Goal: Task Accomplishment & Management: Use online tool/utility

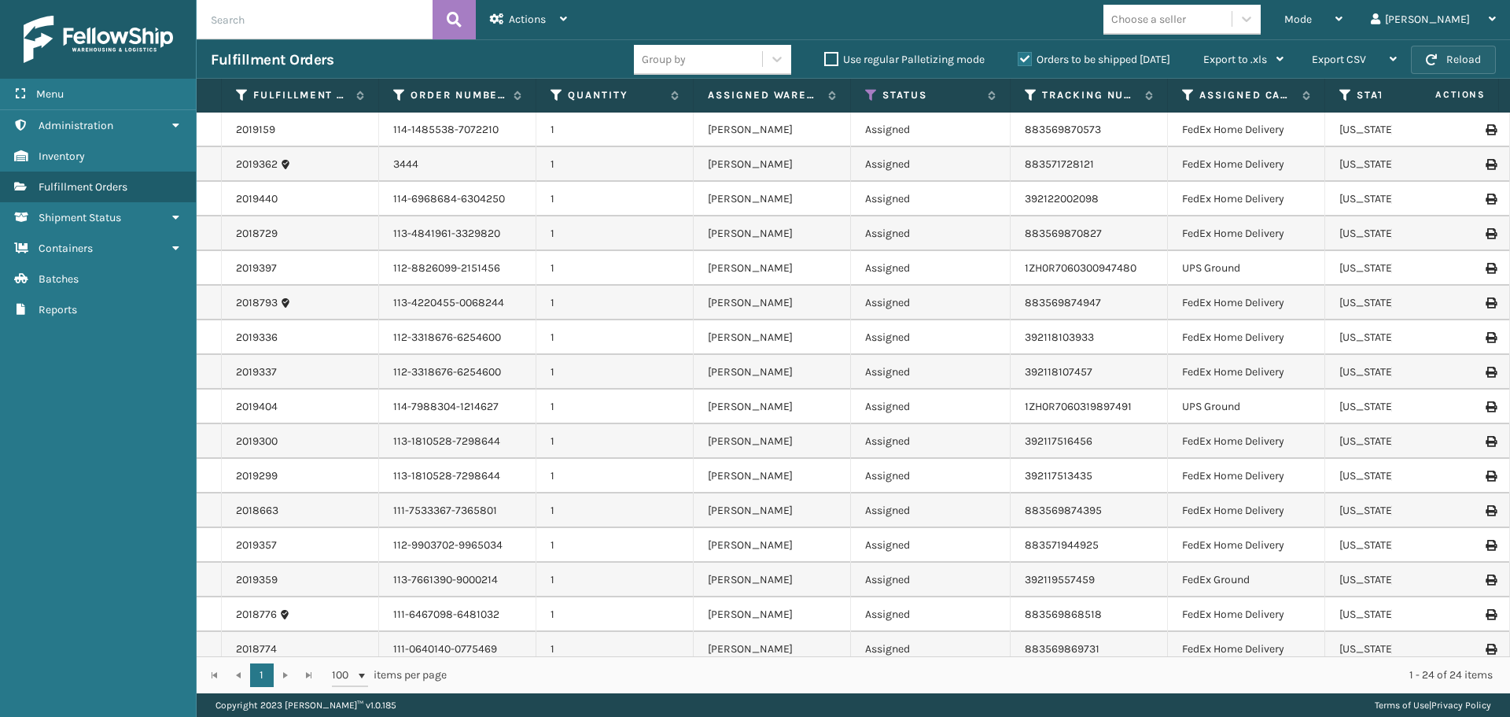
click at [1458, 66] on button "Reload" at bounding box center [1453, 60] width 85 height 28
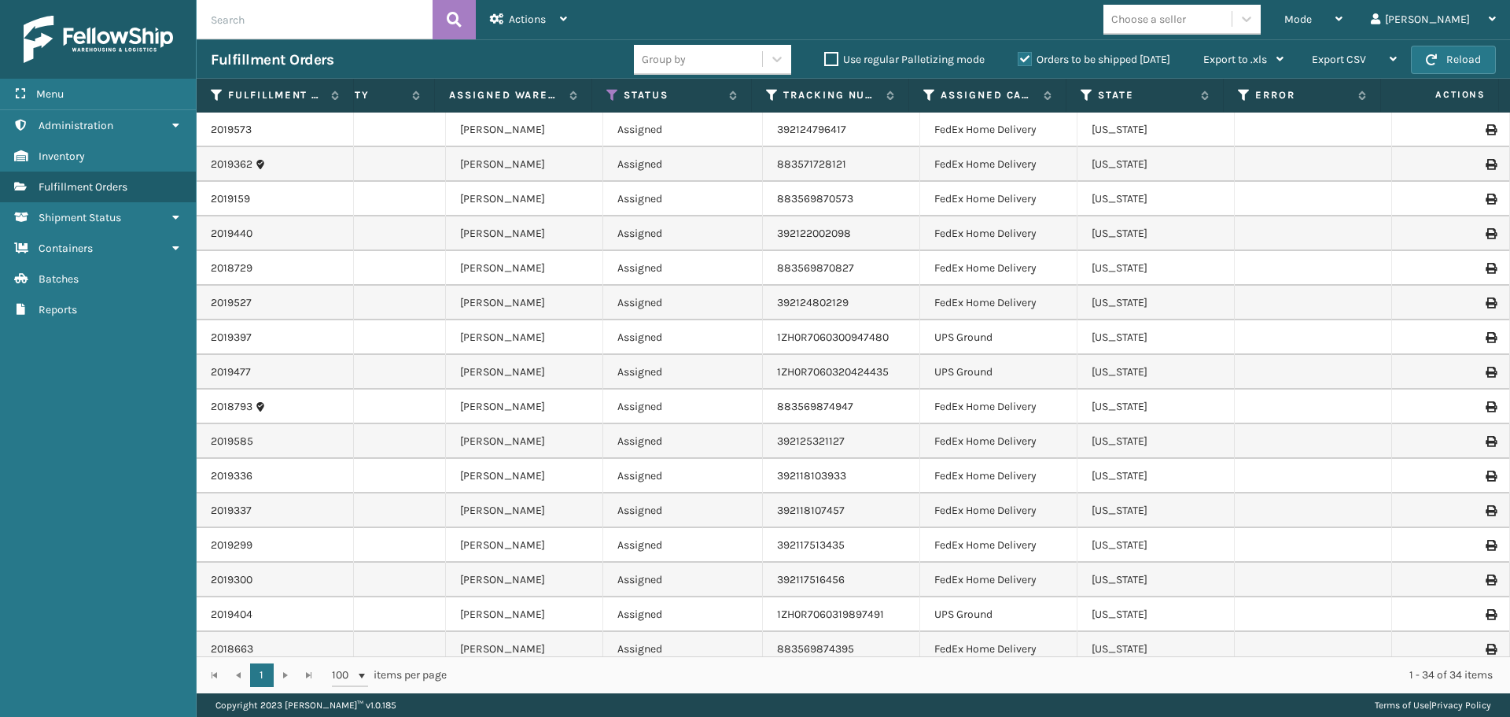
click at [732, 56] on div "Group by" at bounding box center [698, 59] width 128 height 26
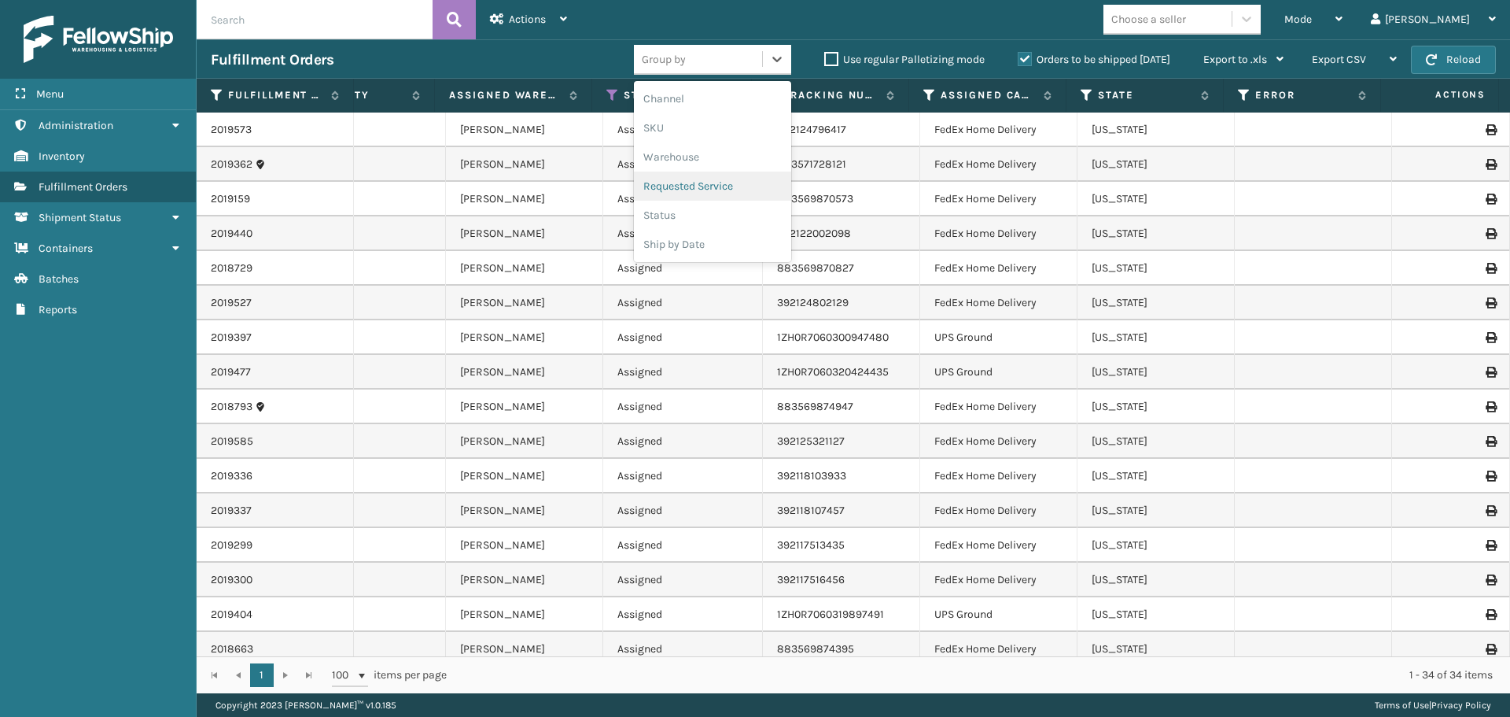
click at [539, 61] on div "Fulfillment Orders" at bounding box center [422, 59] width 423 height 19
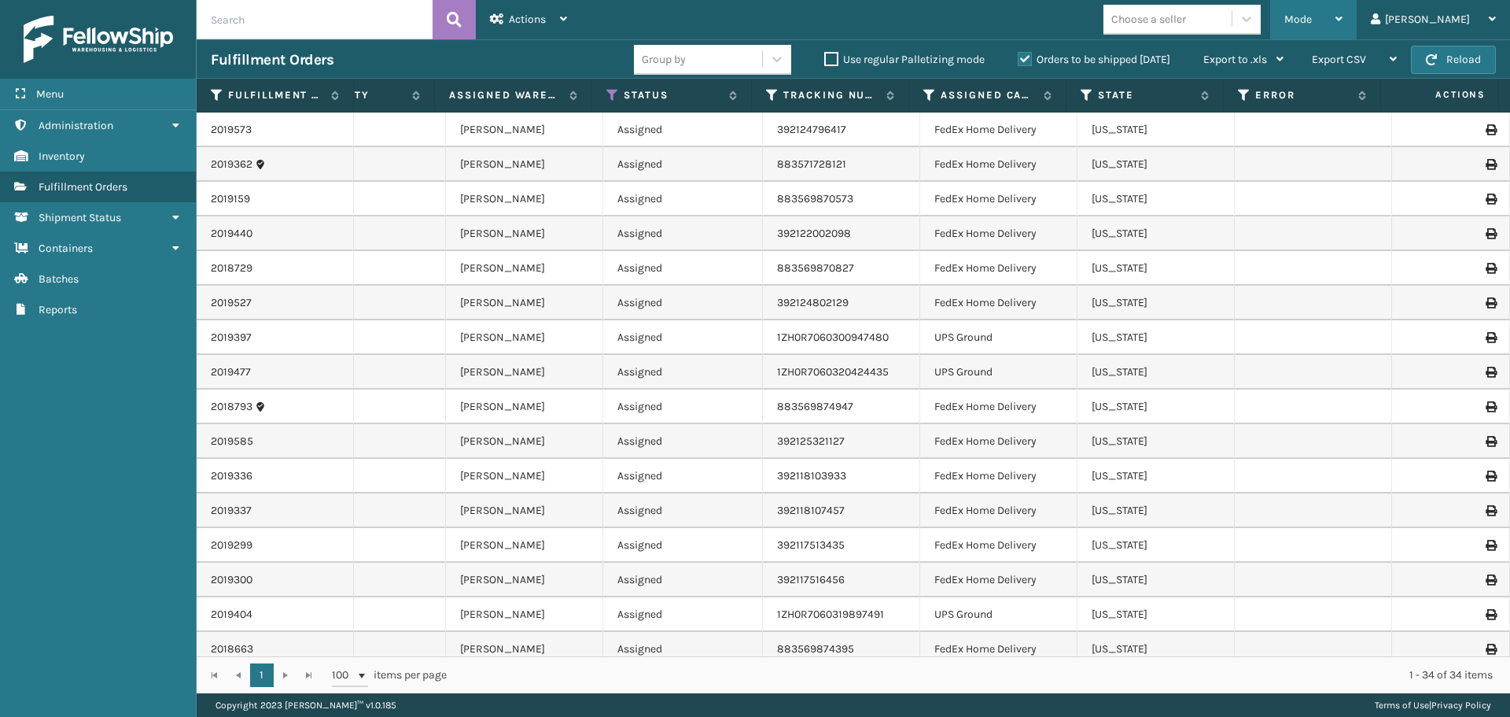
click at [1343, 20] on div "Mode" at bounding box center [1314, 19] width 58 height 39
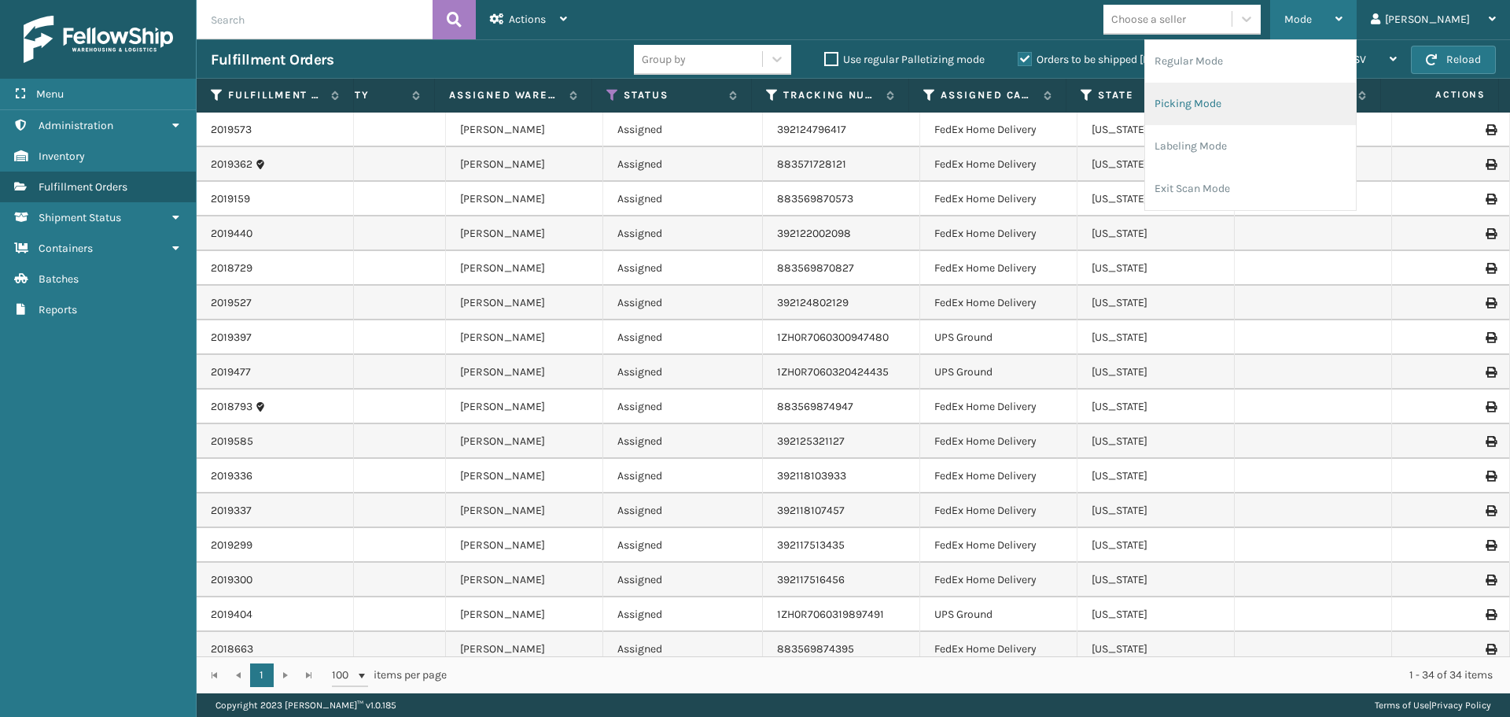
click at [1311, 105] on li "Picking Mode" at bounding box center [1250, 104] width 211 height 42
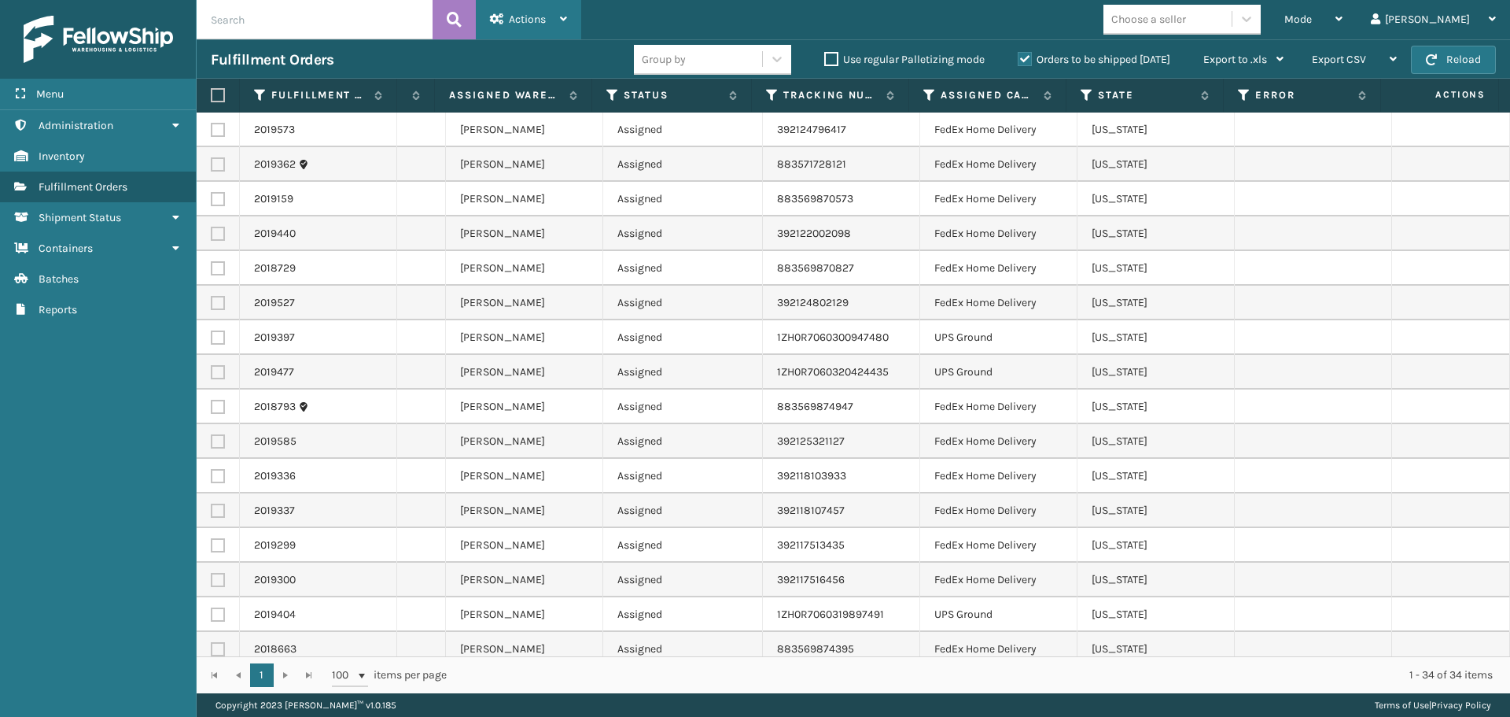
click at [537, 9] on div "Actions" at bounding box center [528, 19] width 77 height 39
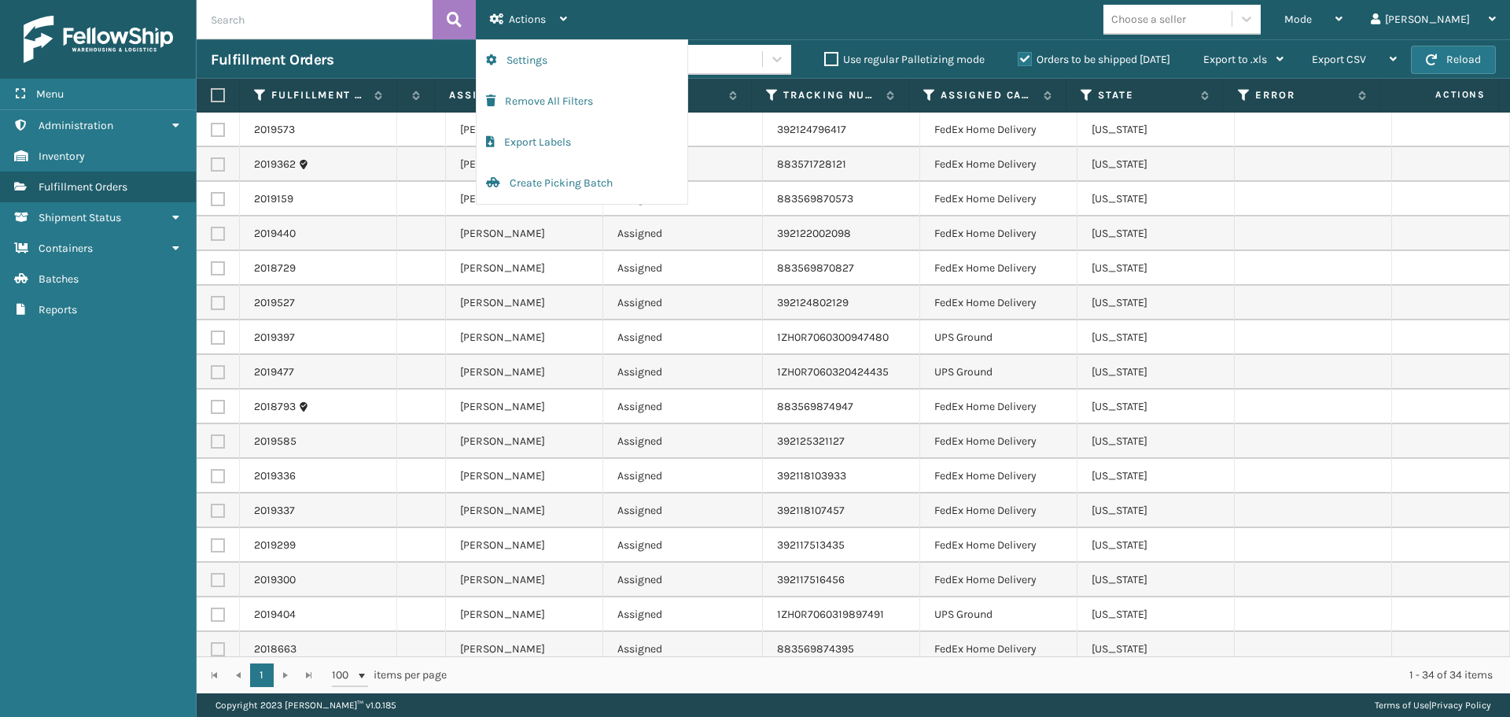
click at [411, 62] on div "Fulfillment Orders" at bounding box center [422, 59] width 423 height 19
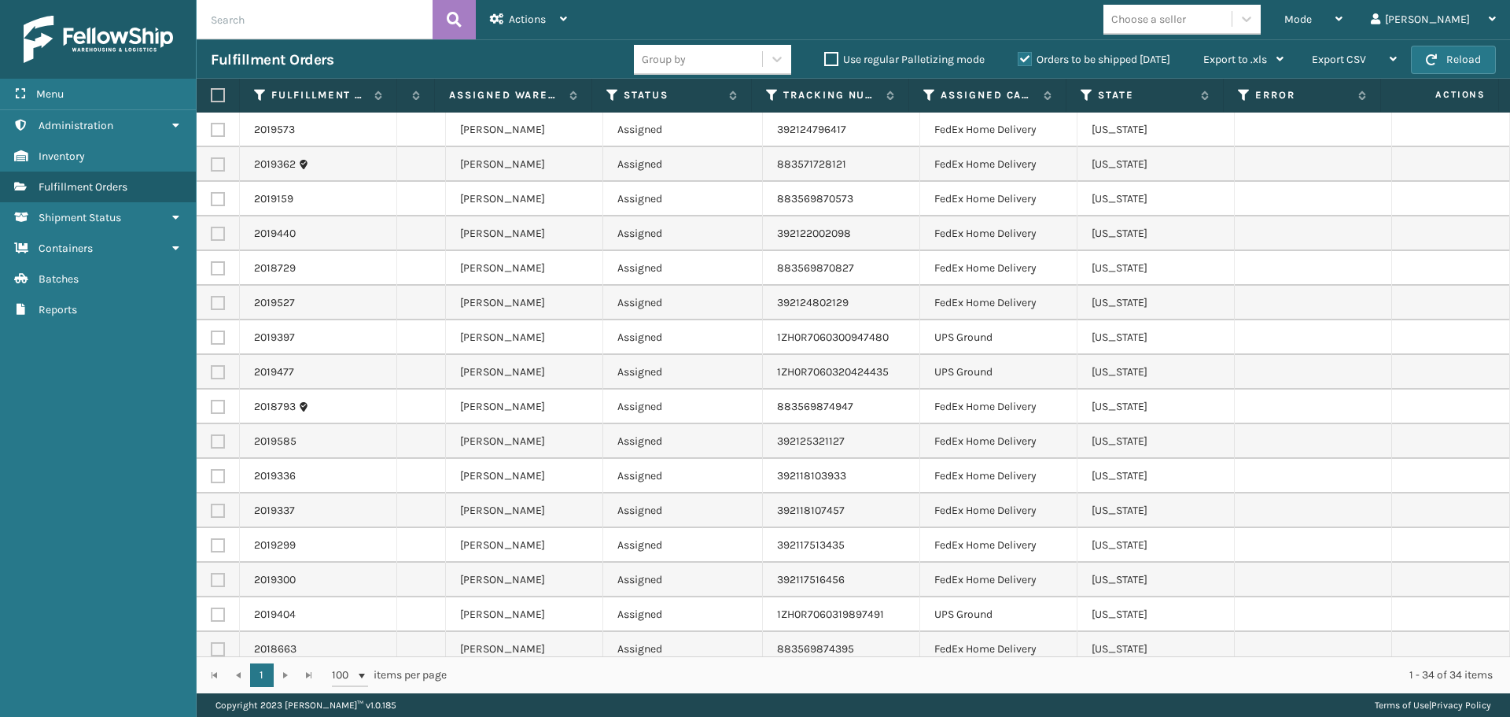
click at [713, 57] on div "Group by" at bounding box center [698, 59] width 128 height 26
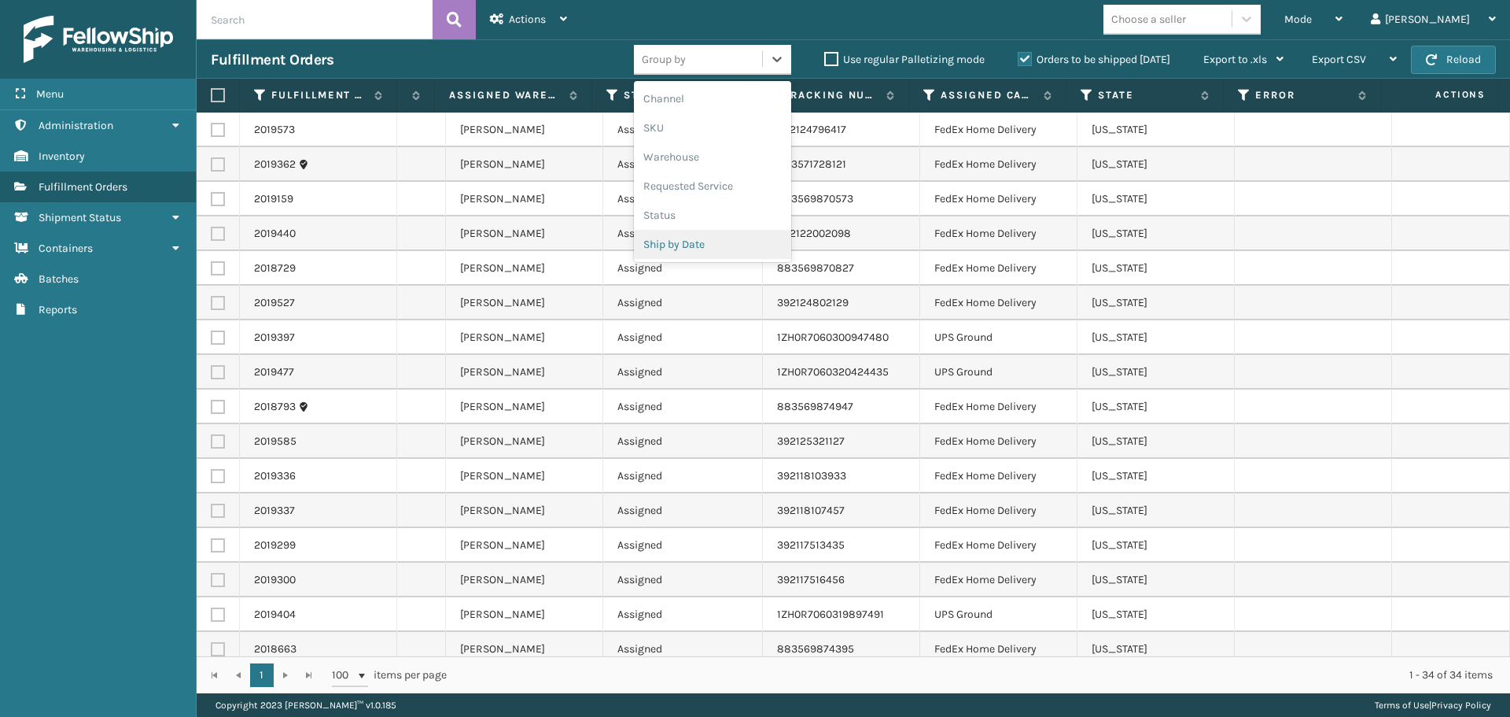
click at [675, 234] on div "Ship by Date" at bounding box center [712, 244] width 157 height 29
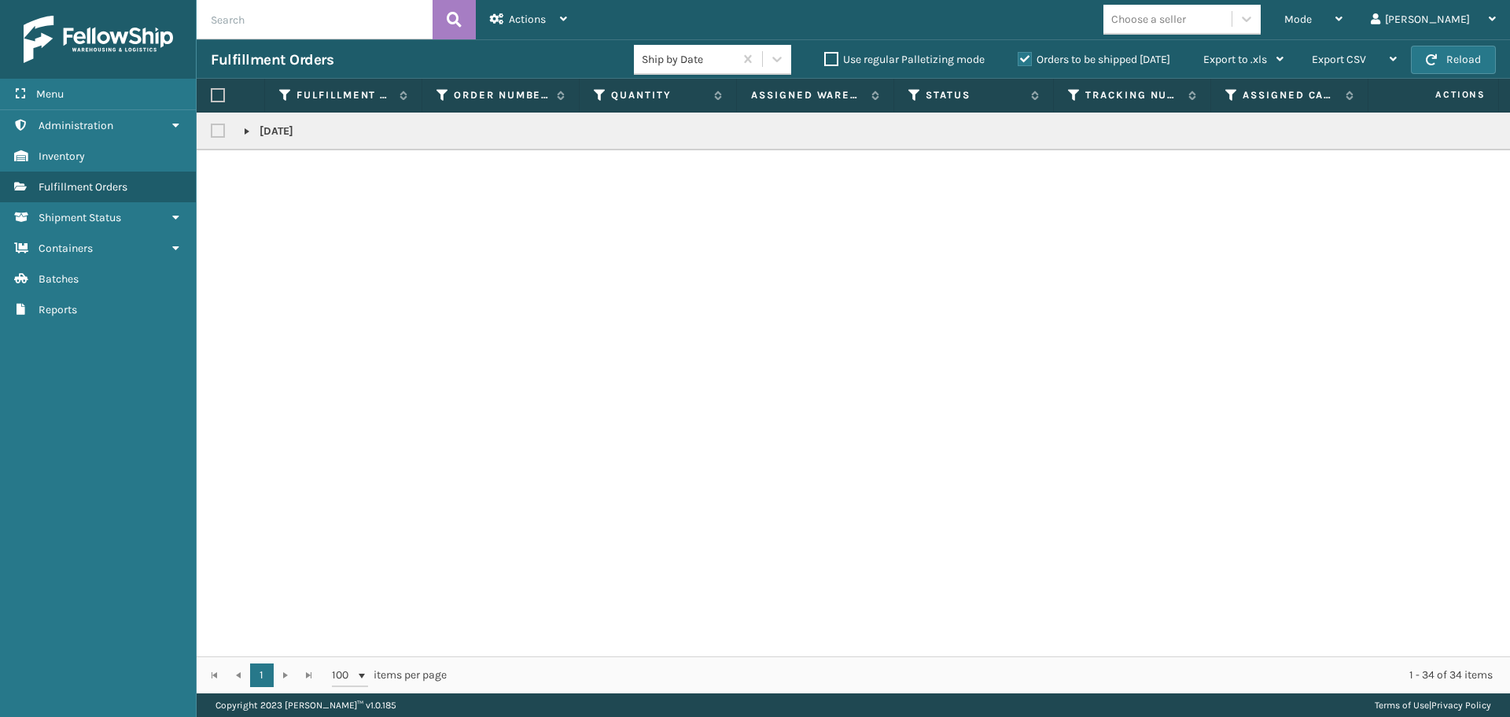
click at [246, 128] on link at bounding box center [247, 131] width 13 height 13
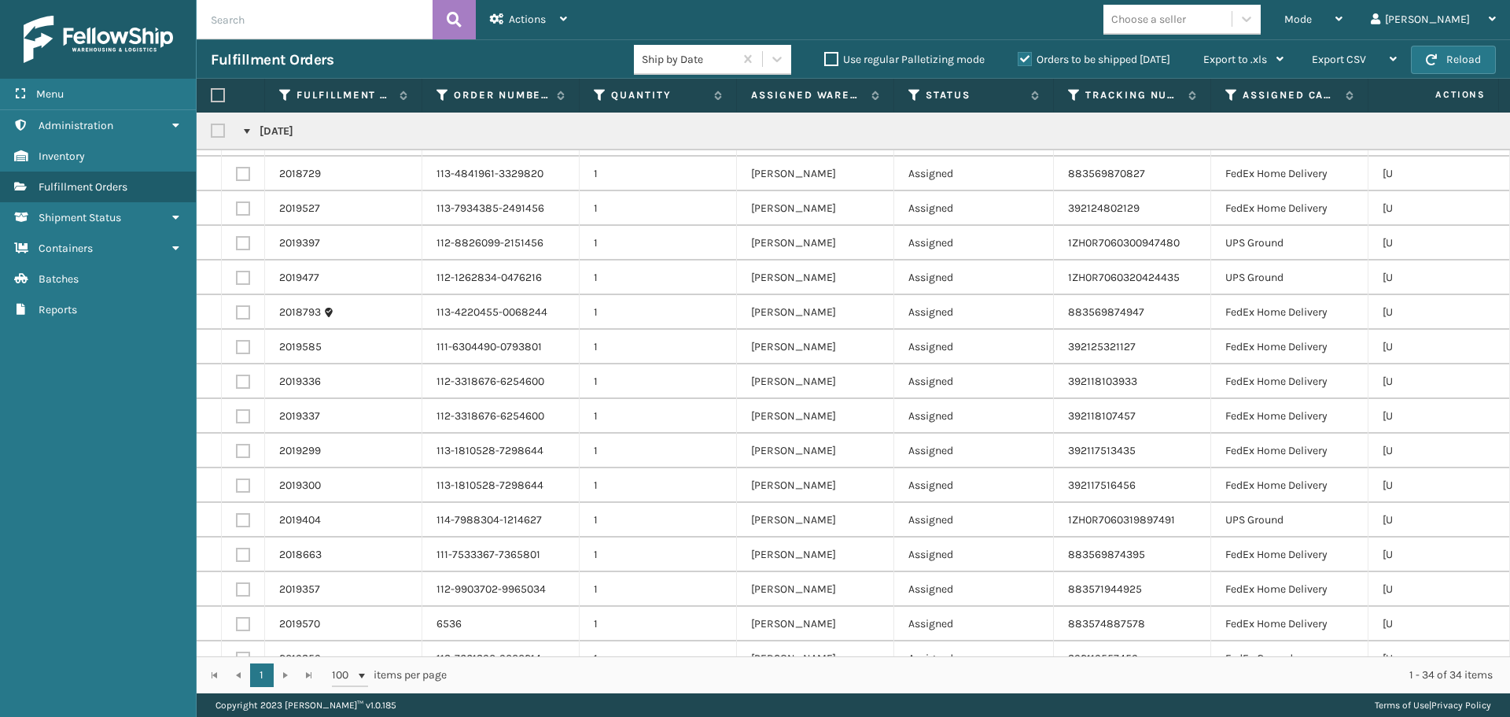
scroll to position [56, 0]
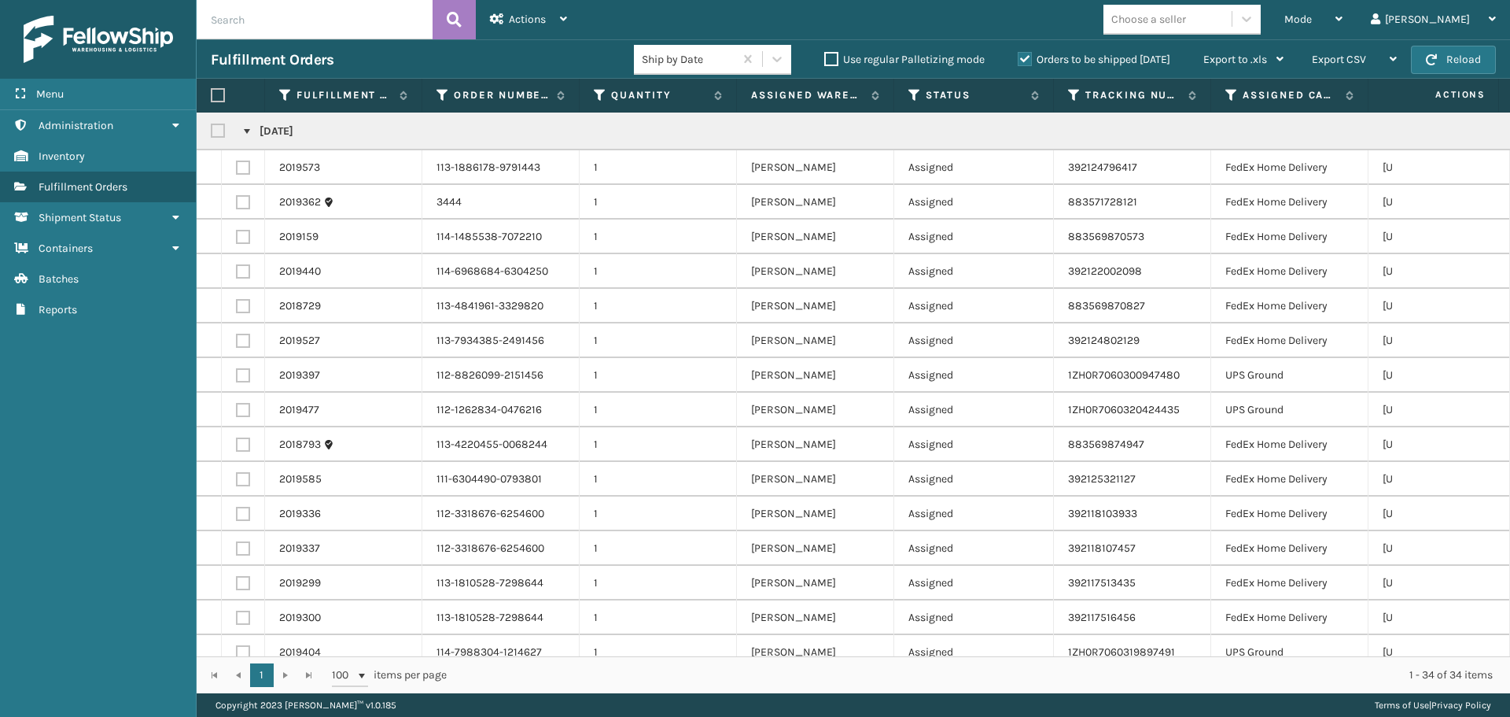
click at [242, 127] on link at bounding box center [247, 131] width 13 height 13
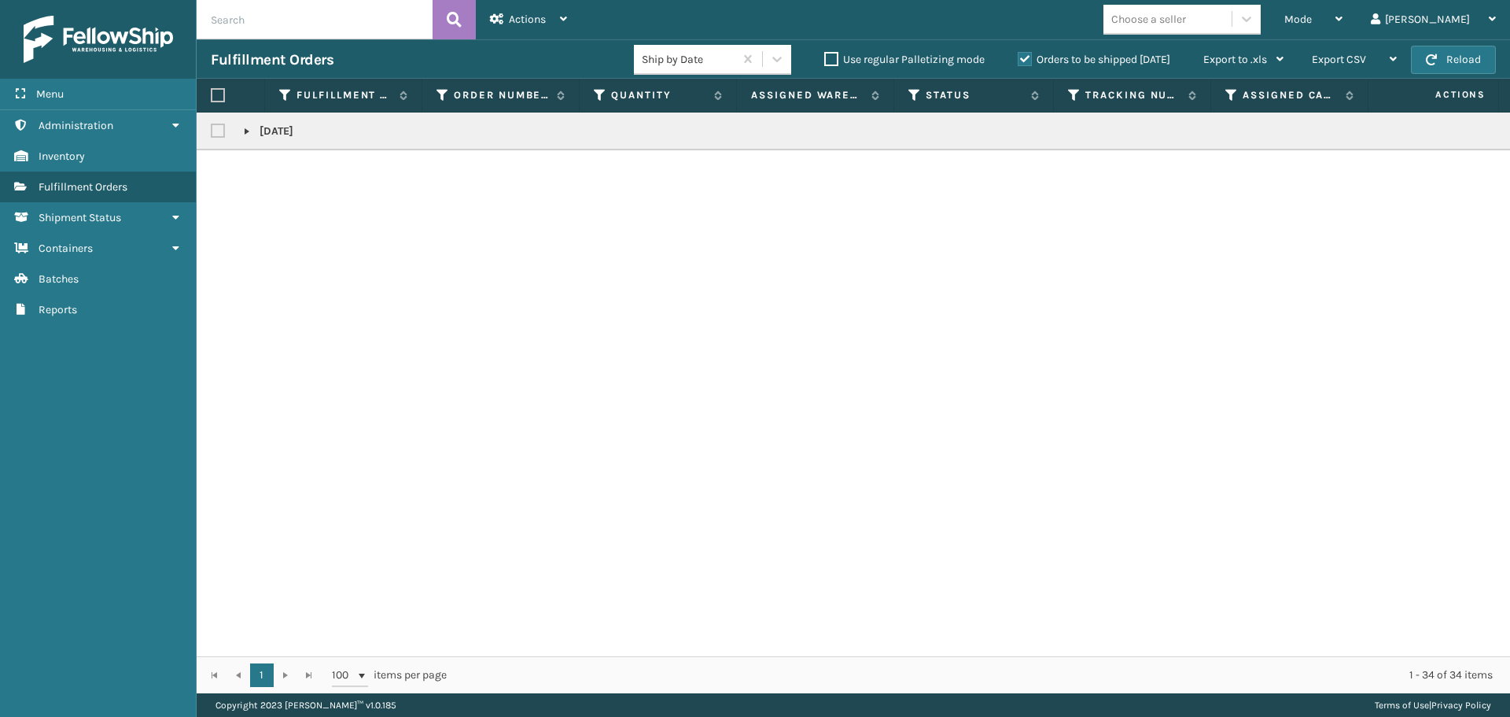
click at [245, 134] on link at bounding box center [247, 131] width 13 height 13
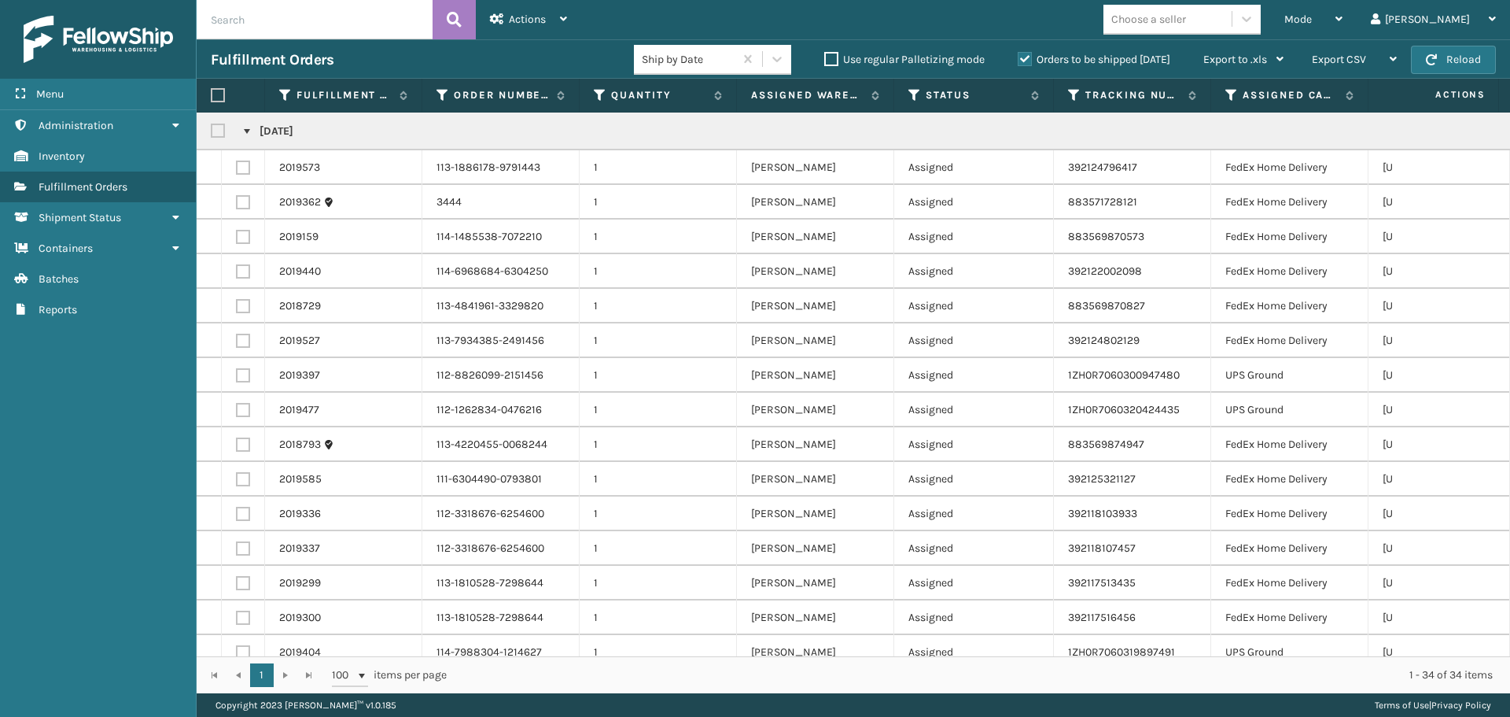
click at [243, 135] on link at bounding box center [247, 131] width 13 height 13
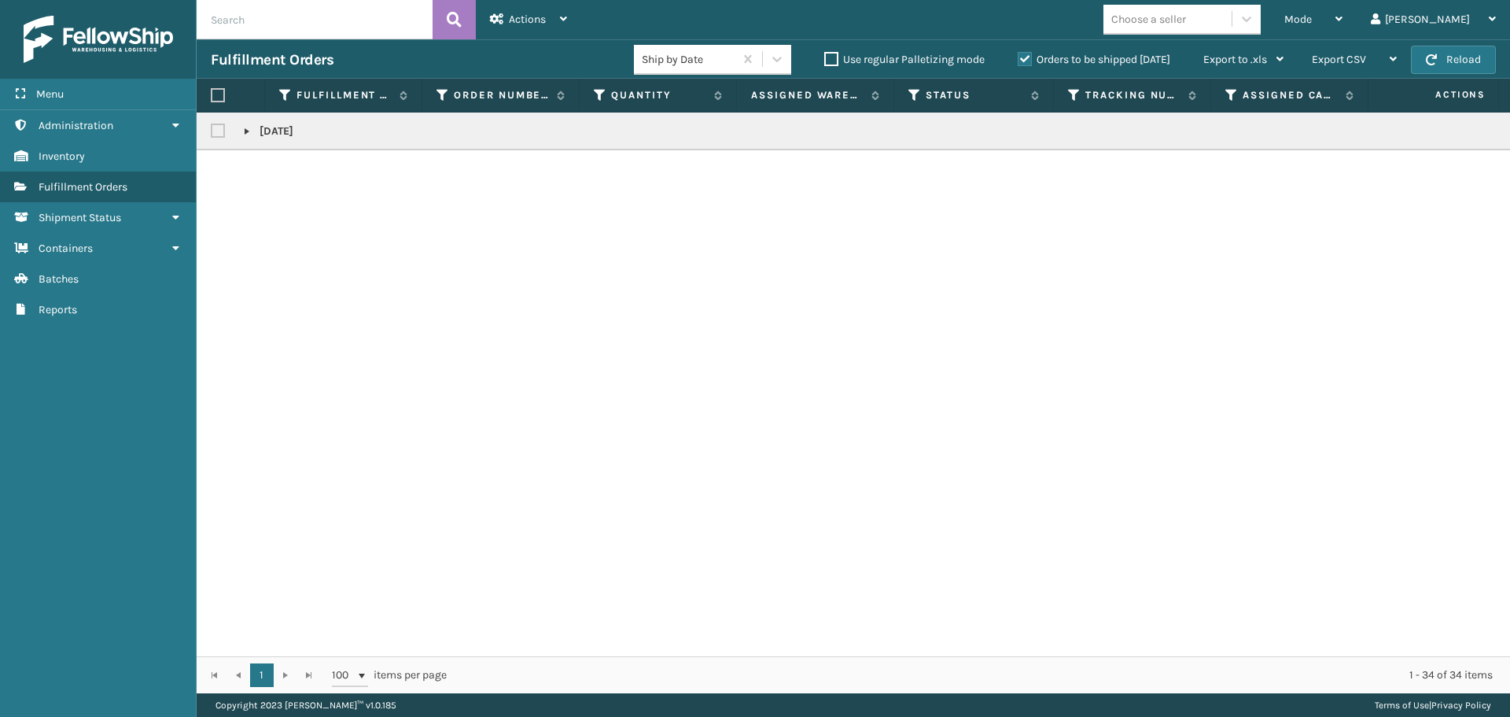
click at [243, 135] on link at bounding box center [247, 131] width 13 height 13
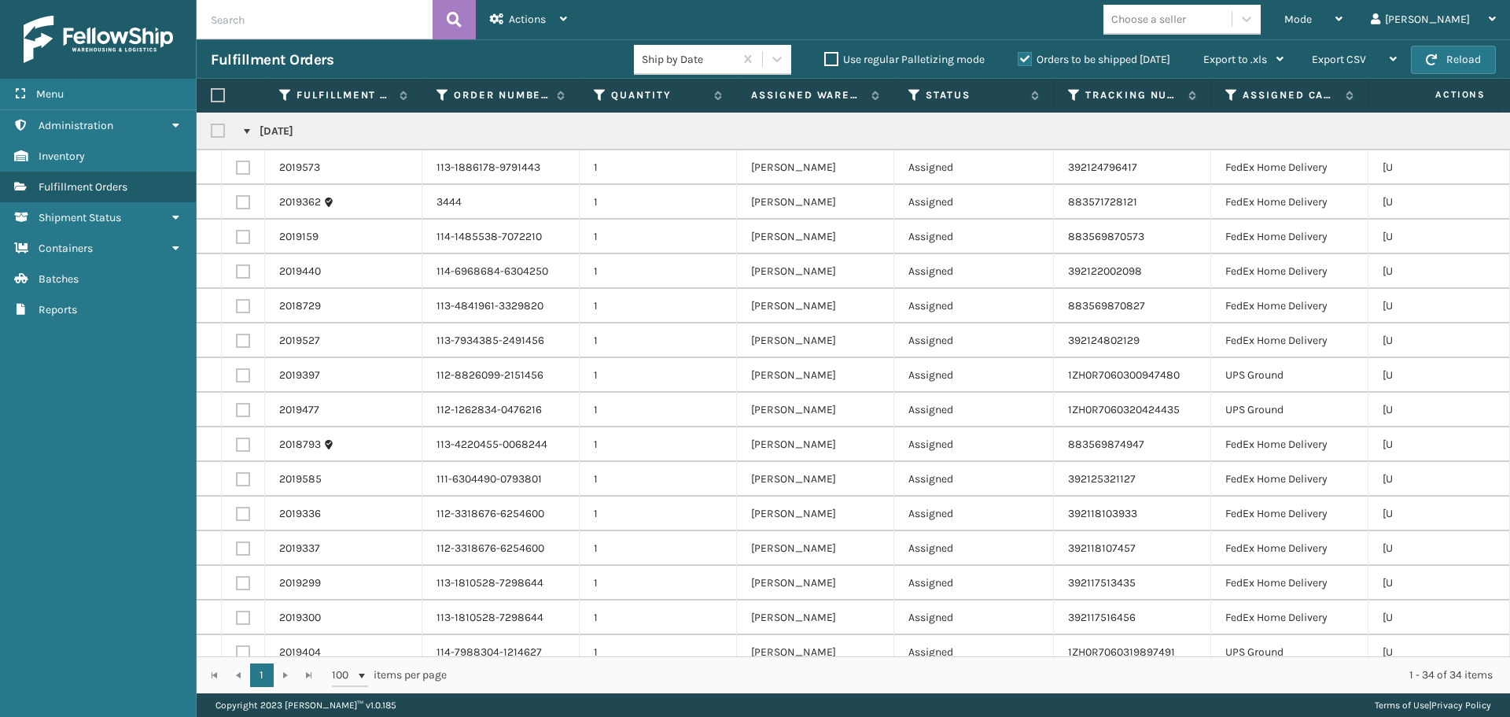
scroll to position [0, 302]
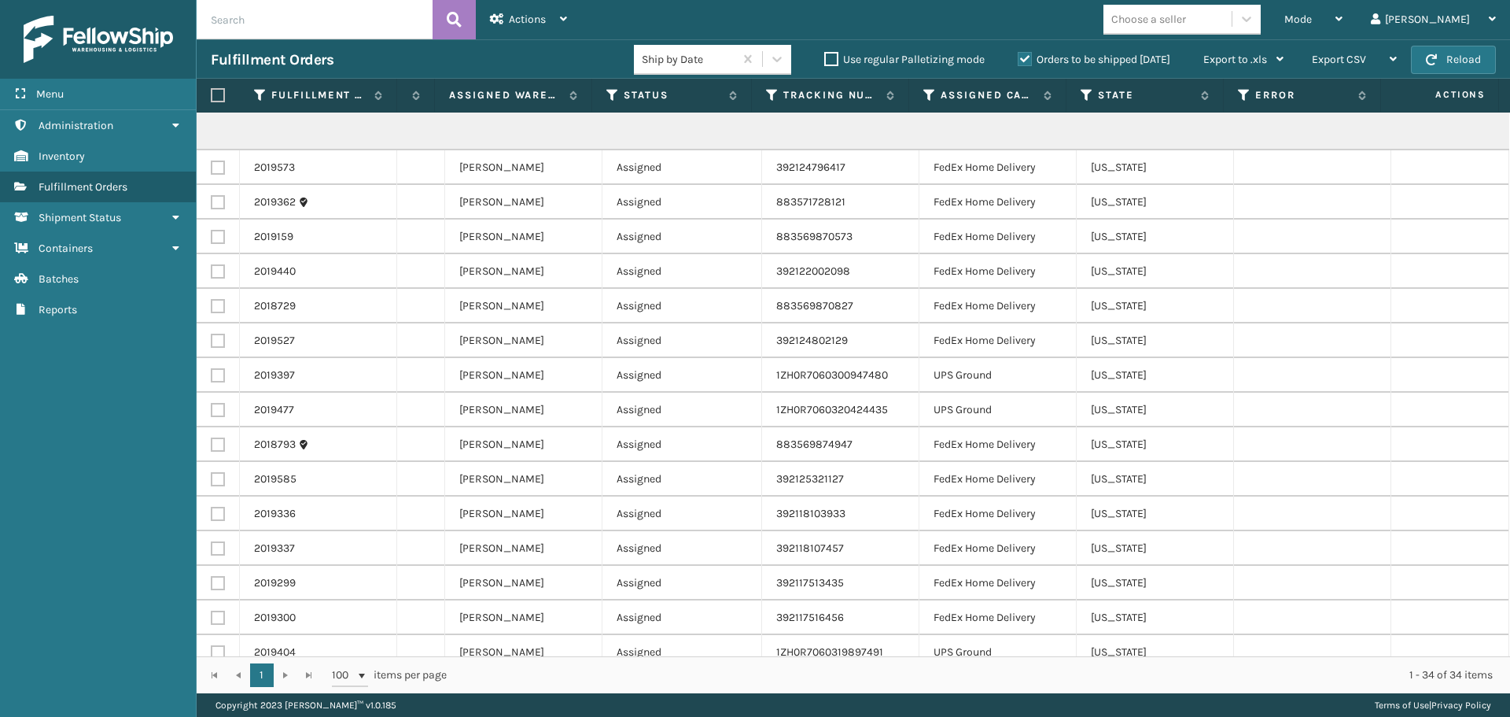
click at [709, 57] on div "Ship by Date" at bounding box center [689, 59] width 94 height 17
click at [599, 63] on div "Fulfillment Orders" at bounding box center [422, 59] width 423 height 19
click at [933, 93] on icon at bounding box center [930, 95] width 13 height 14
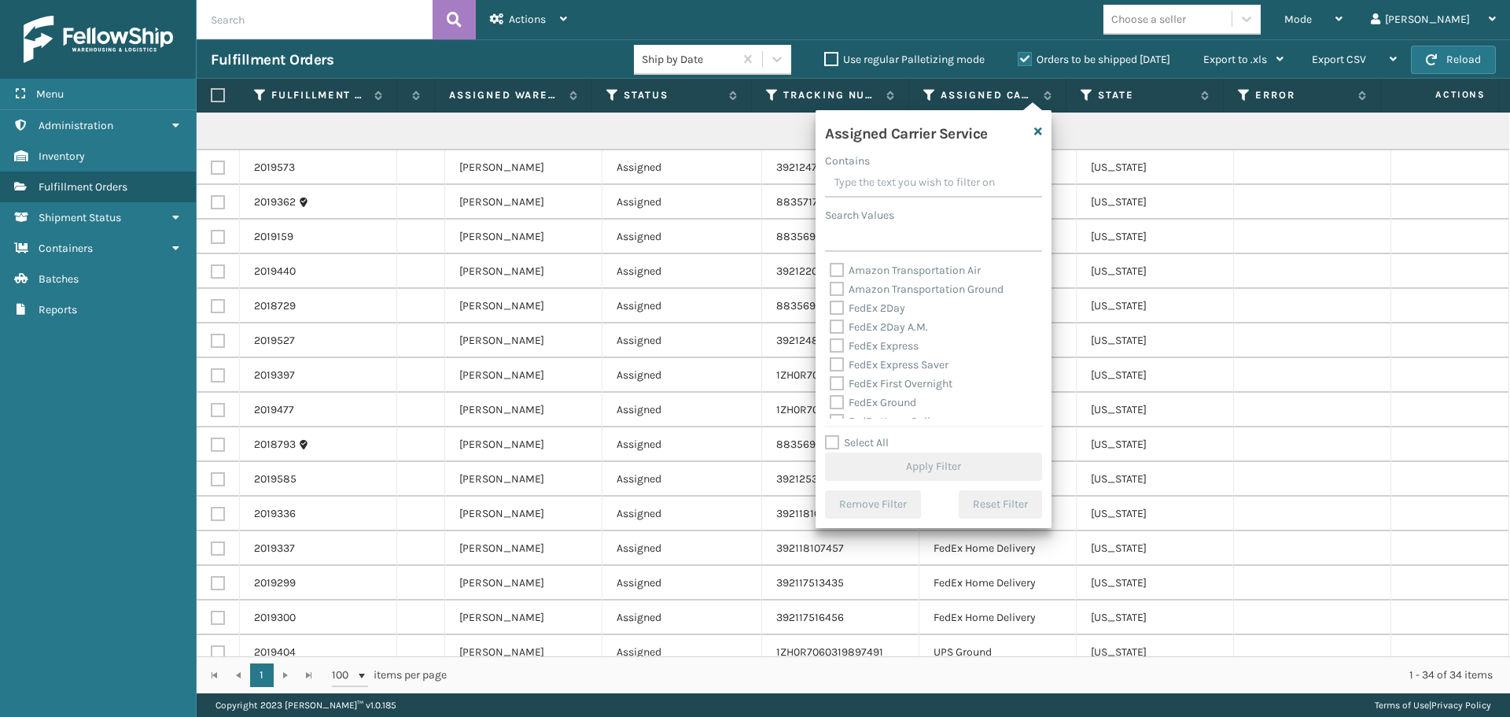
click at [894, 303] on label "FedEx 2Day" at bounding box center [868, 307] width 76 height 13
click at [831, 303] on input "FedEx 2Day" at bounding box center [830, 304] width 1 height 10
checkbox input "true"
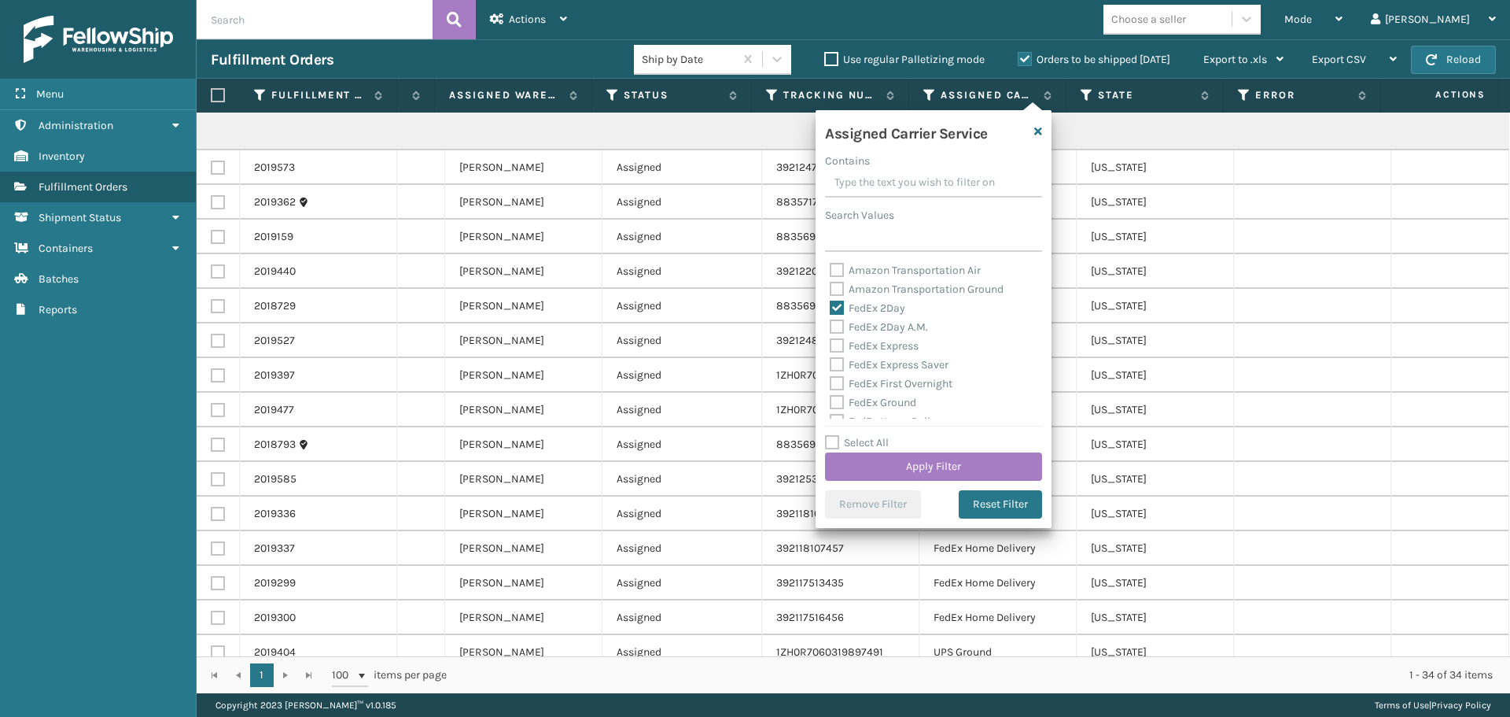
click at [893, 327] on label "FedEx 2Day A.M." at bounding box center [879, 326] width 98 height 13
click at [831, 327] on input "FedEx 2Day A.M." at bounding box center [830, 323] width 1 height 10
click at [881, 328] on label "FedEx 2Day A.M." at bounding box center [879, 326] width 98 height 13
click at [831, 328] on input "FedEx 2Day A.M." at bounding box center [830, 323] width 1 height 10
checkbox input "false"
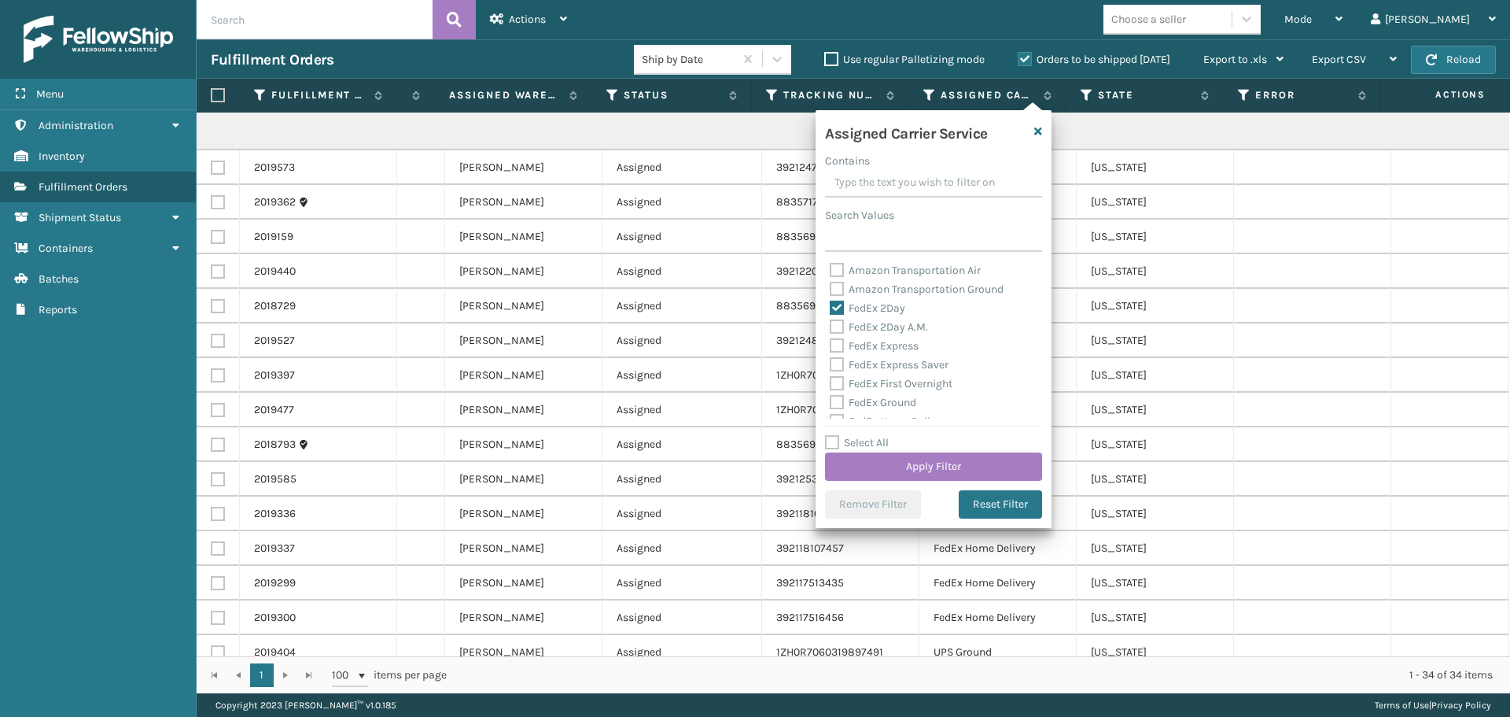
click at [890, 311] on label "FedEx 2Day" at bounding box center [868, 307] width 76 height 13
click at [831, 309] on input "FedEx 2Day" at bounding box center [830, 304] width 1 height 10
checkbox input "false"
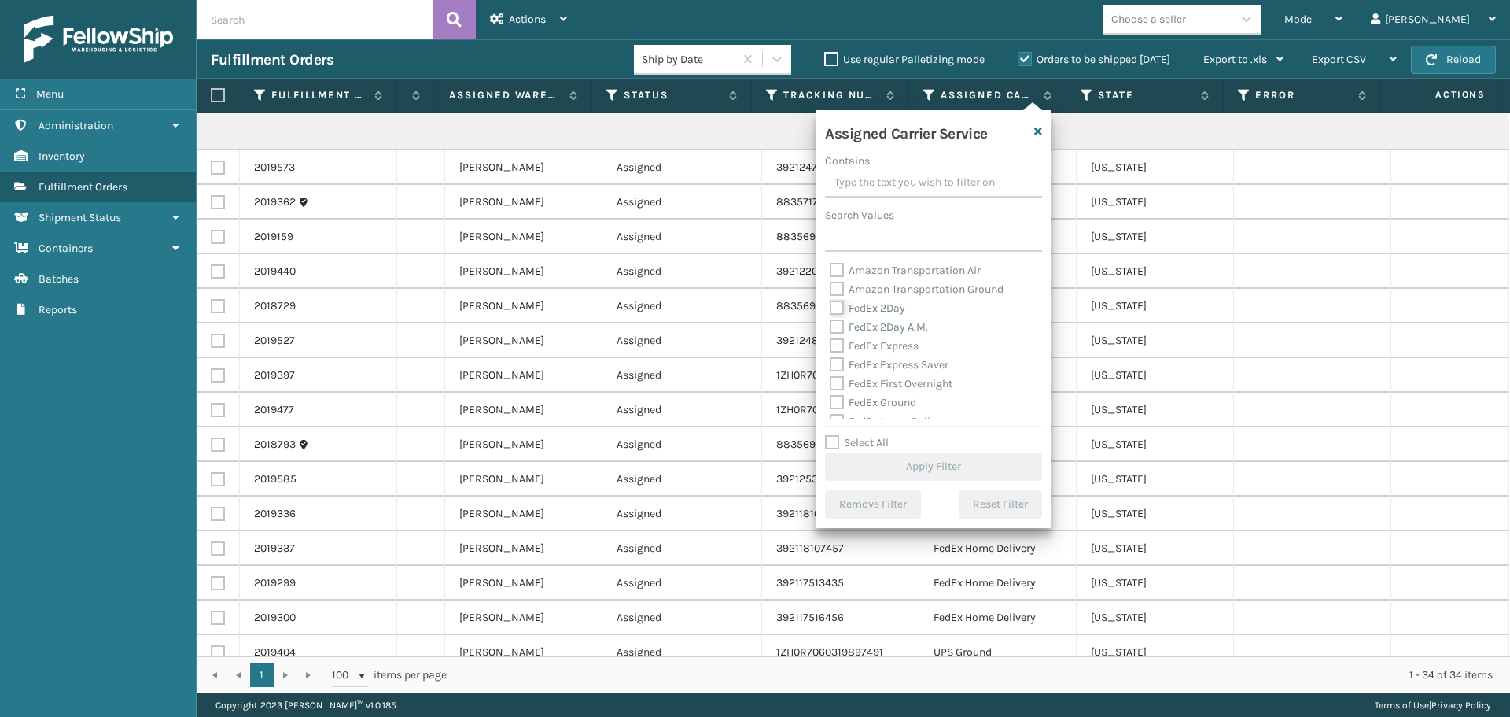
scroll to position [262, 0]
click at [879, 309] on label "UPS 2nd Day Air" at bounding box center [878, 310] width 97 height 13
click at [831, 309] on input "UPS 2nd Day Air" at bounding box center [830, 306] width 1 height 10
checkbox input "true"
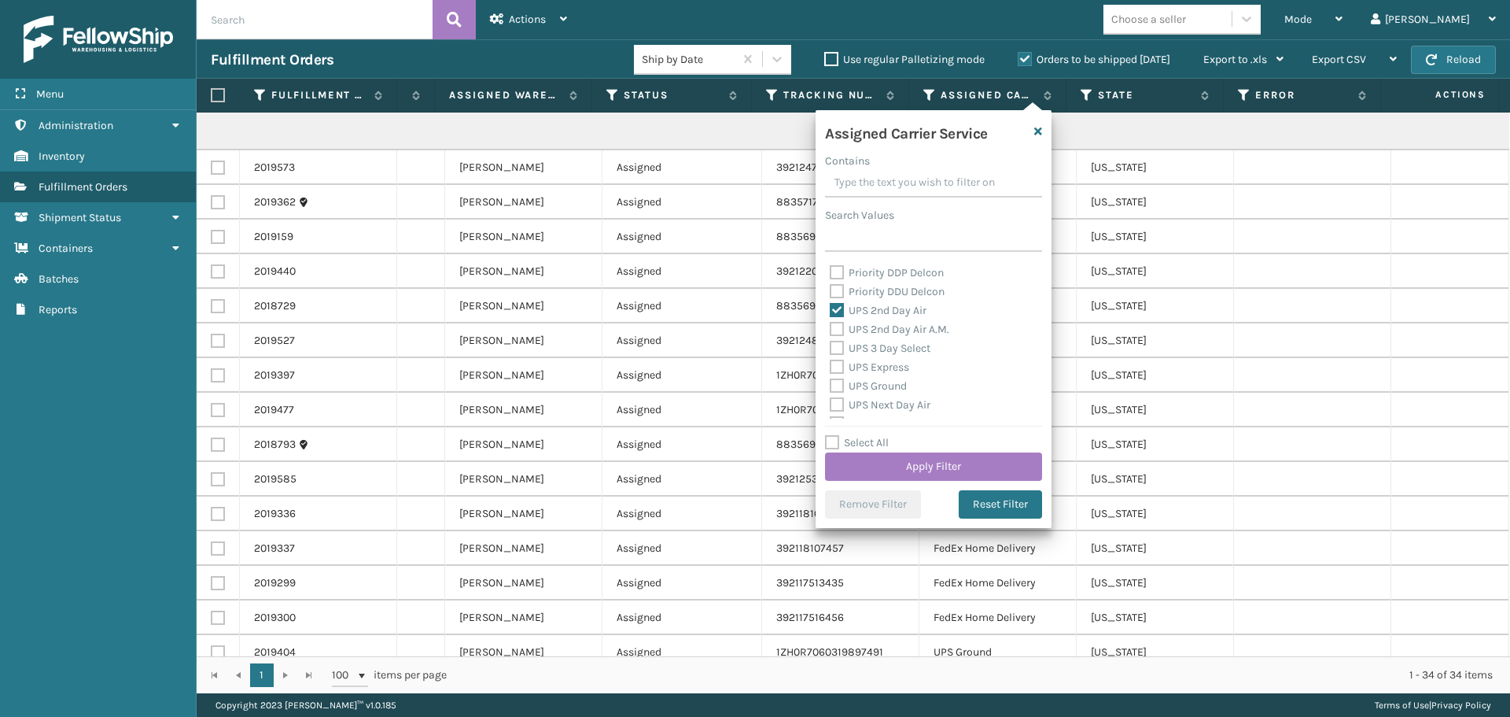
click at [885, 329] on label "UPS 2nd Day Air A.M." at bounding box center [890, 329] width 120 height 13
click at [831, 329] on input "UPS 2nd Day Air A.M." at bounding box center [830, 325] width 1 height 10
checkbox input "true"
click at [897, 358] on div "UPS Express" at bounding box center [934, 367] width 208 height 19
click at [898, 350] on label "UPS 3 Day Select" at bounding box center [880, 347] width 101 height 13
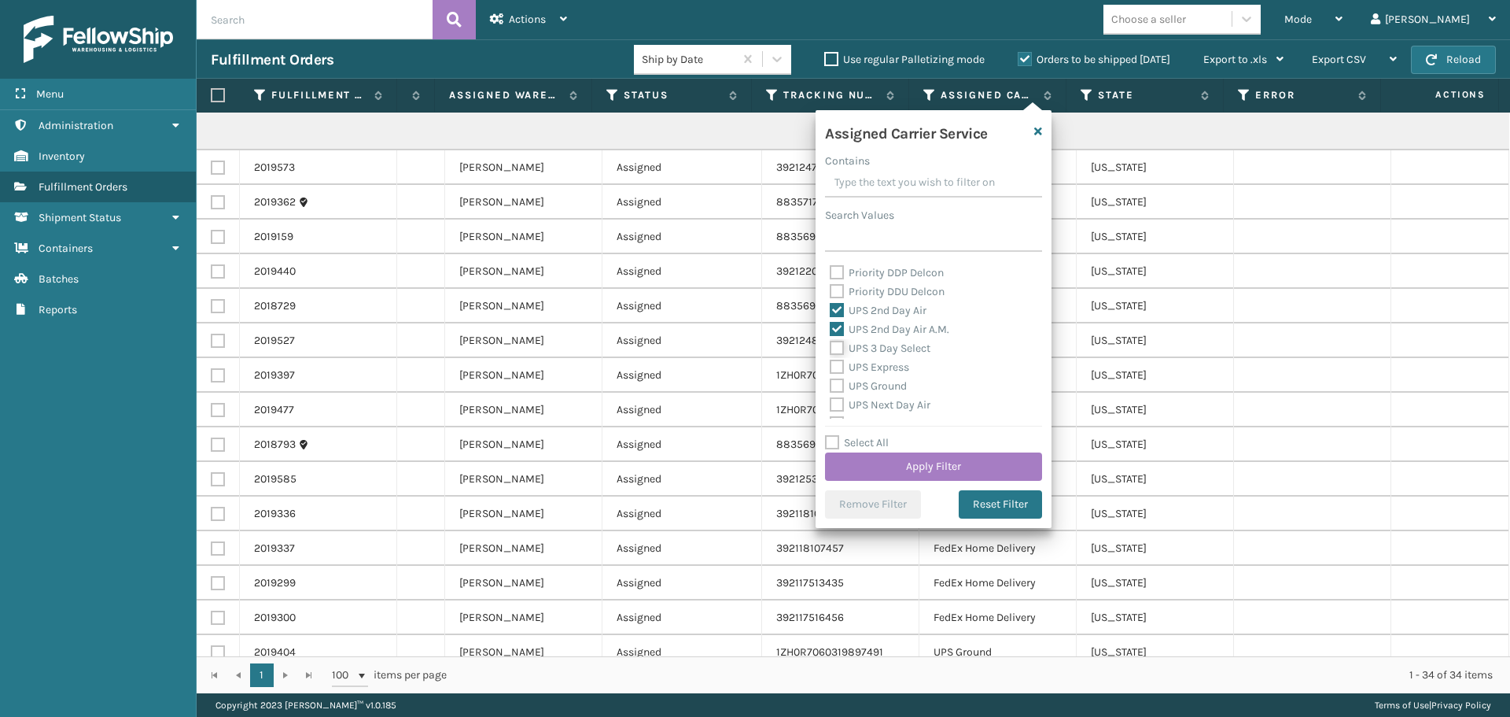
click at [831, 349] on input "UPS 3 Day Select" at bounding box center [830, 344] width 1 height 10
checkbox input "true"
click at [893, 368] on label "UPS Express" at bounding box center [869, 366] width 79 height 13
click at [831, 368] on input "UPS Express" at bounding box center [830, 363] width 1 height 10
checkbox input "true"
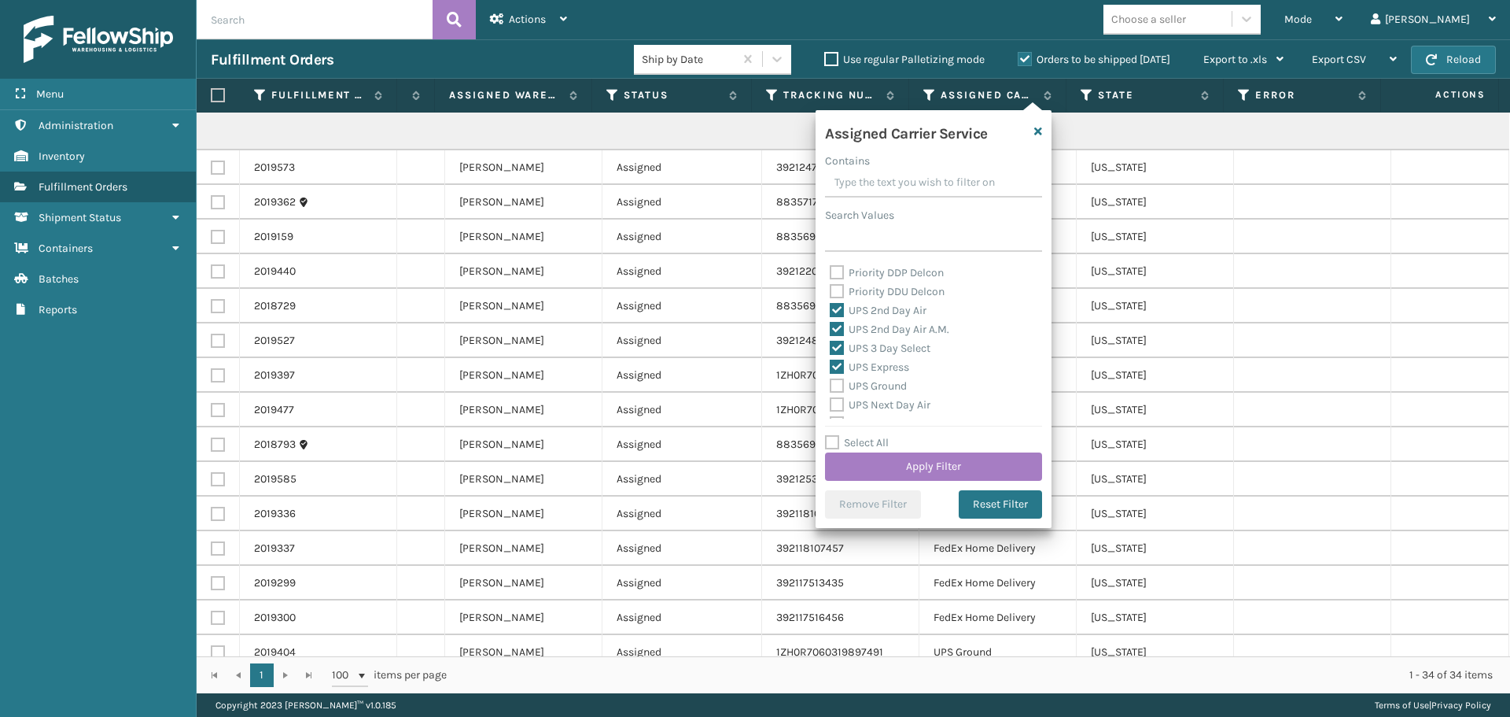
click at [895, 387] on label "UPS Ground" at bounding box center [868, 385] width 77 height 13
click at [831, 387] on input "UPS Ground" at bounding box center [830, 382] width 1 height 10
checkbox input "true"
click at [909, 399] on label "UPS Next Day Air" at bounding box center [880, 404] width 101 height 13
click at [831, 399] on input "UPS Next Day Air" at bounding box center [830, 401] width 1 height 10
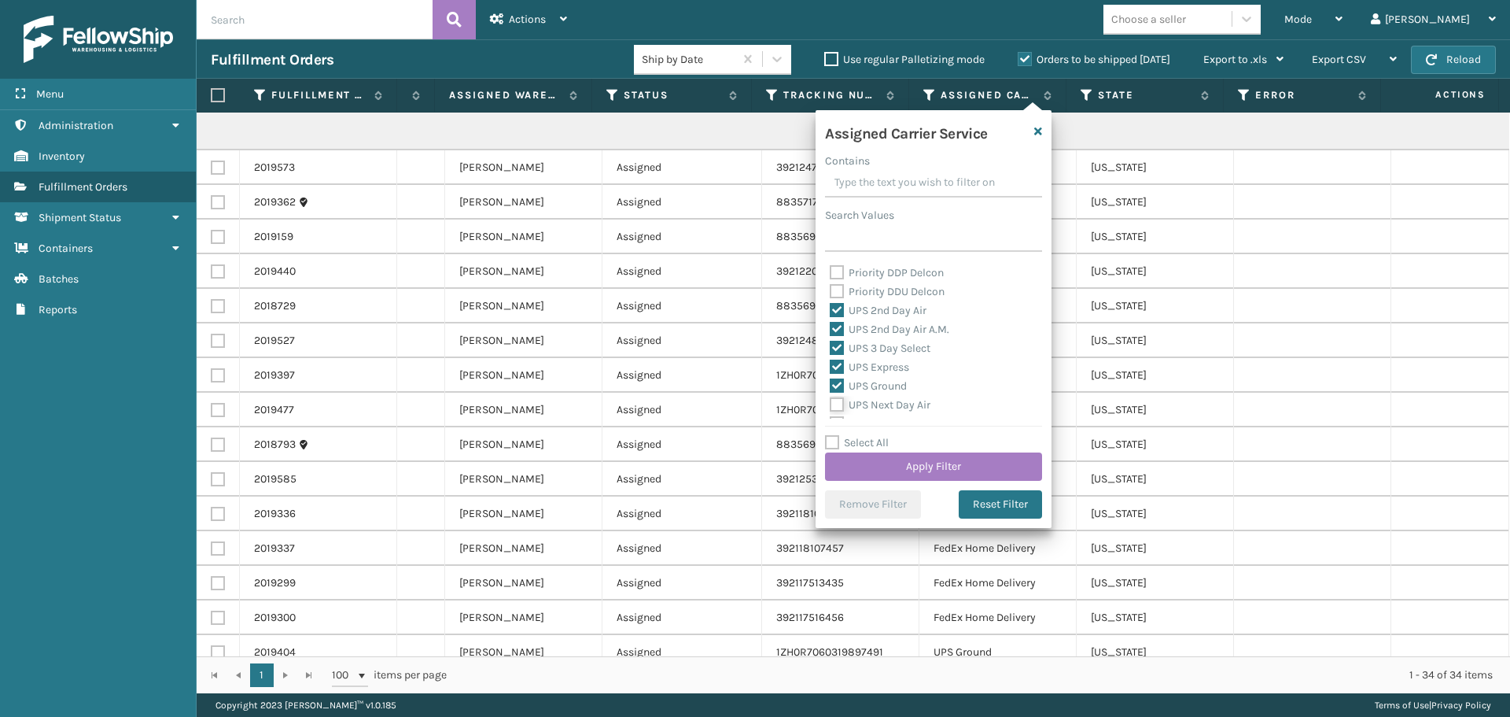
checkbox input "true"
click at [917, 345] on label "UPS Next Day Air Early" at bounding box center [894, 344] width 128 height 13
click at [831, 345] on input "UPS Next Day Air Early" at bounding box center [830, 341] width 1 height 10
checkbox input "true"
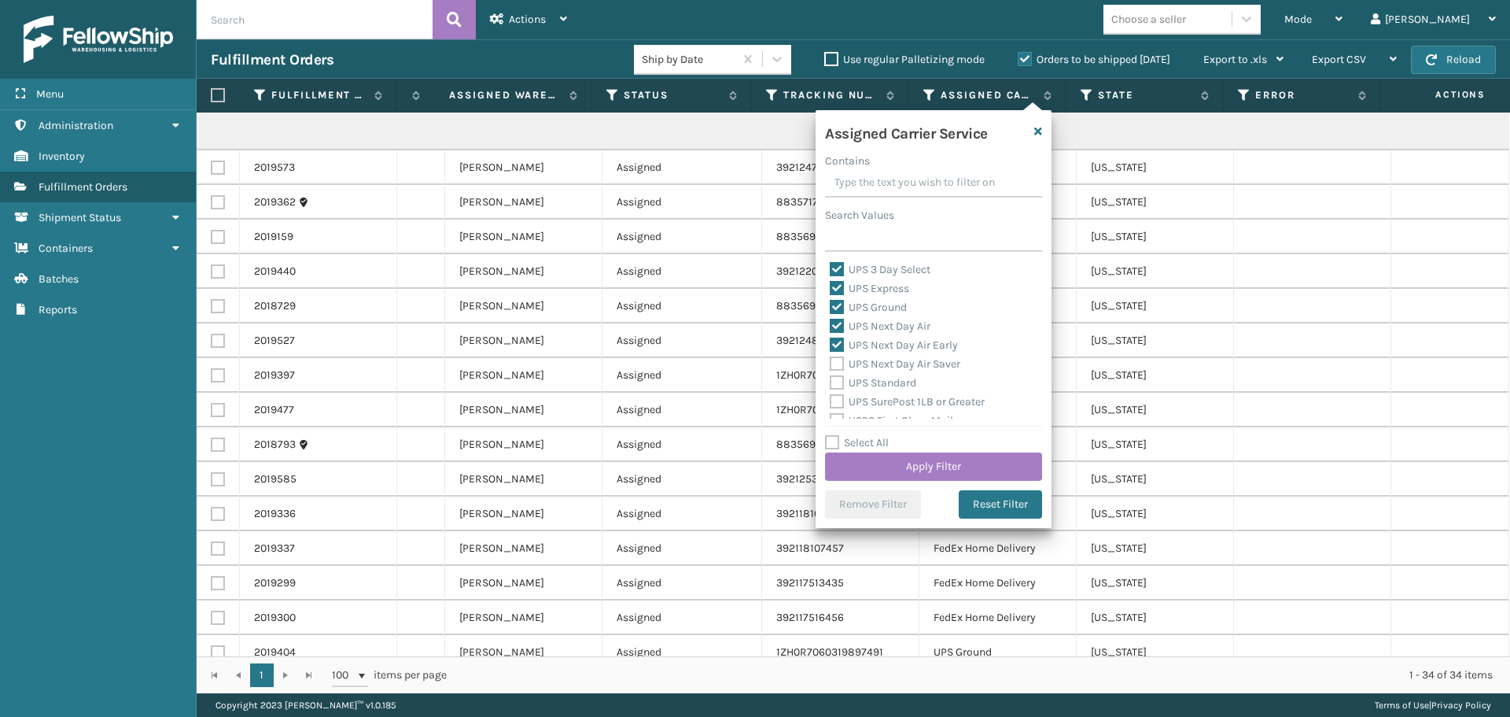
click at [918, 361] on label "UPS Next Day Air Saver" at bounding box center [895, 363] width 131 height 13
click at [831, 361] on input "UPS Next Day Air Saver" at bounding box center [830, 360] width 1 height 10
checkbox input "true"
click at [907, 379] on label "UPS Standard" at bounding box center [873, 382] width 87 height 13
click at [831, 379] on input "UPS Standard" at bounding box center [830, 379] width 1 height 10
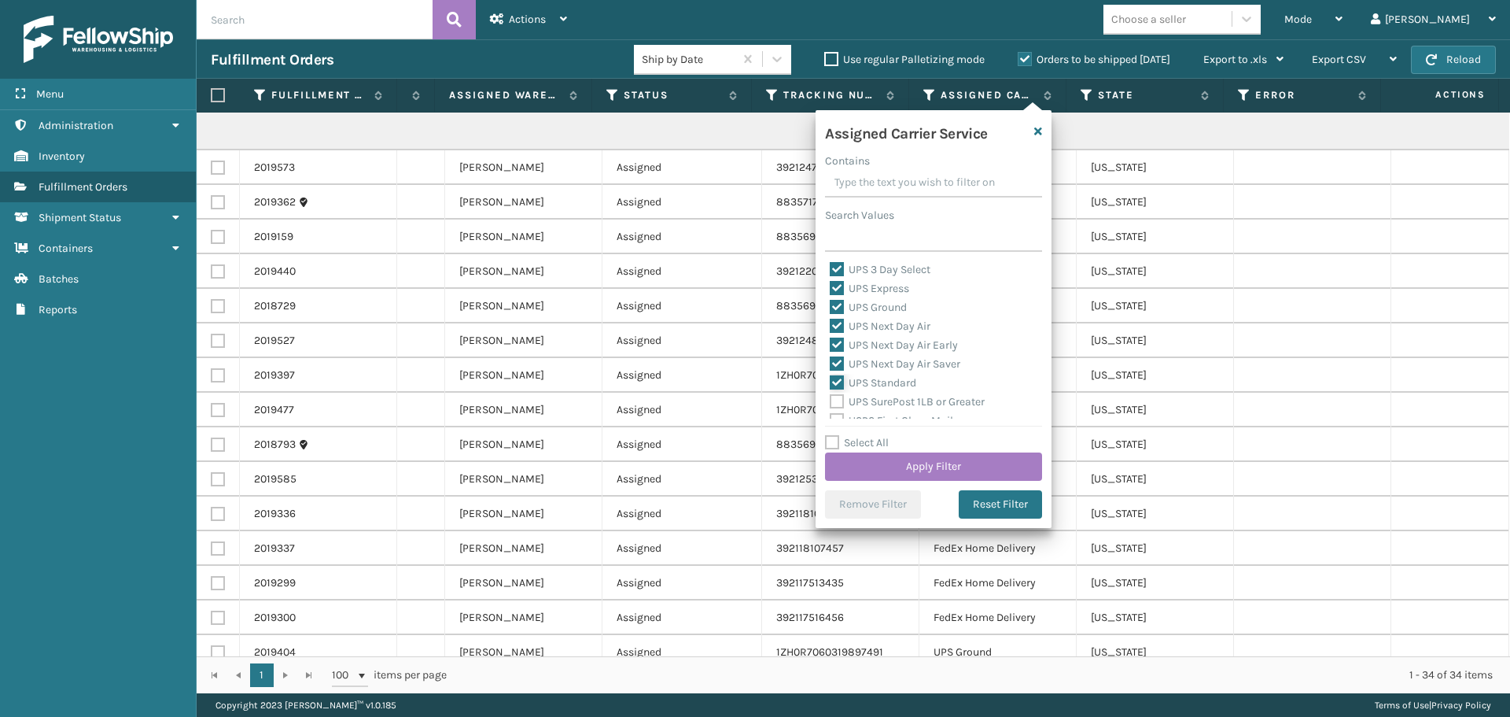
checkbox input "true"
click at [906, 330] on div "UPS SurePost 1LB or Greater" at bounding box center [934, 323] width 208 height 19
click at [912, 325] on label "UPS SurePost 1LB or Greater" at bounding box center [907, 322] width 155 height 13
click at [831, 324] on input "UPS SurePost 1LB or Greater" at bounding box center [830, 319] width 1 height 10
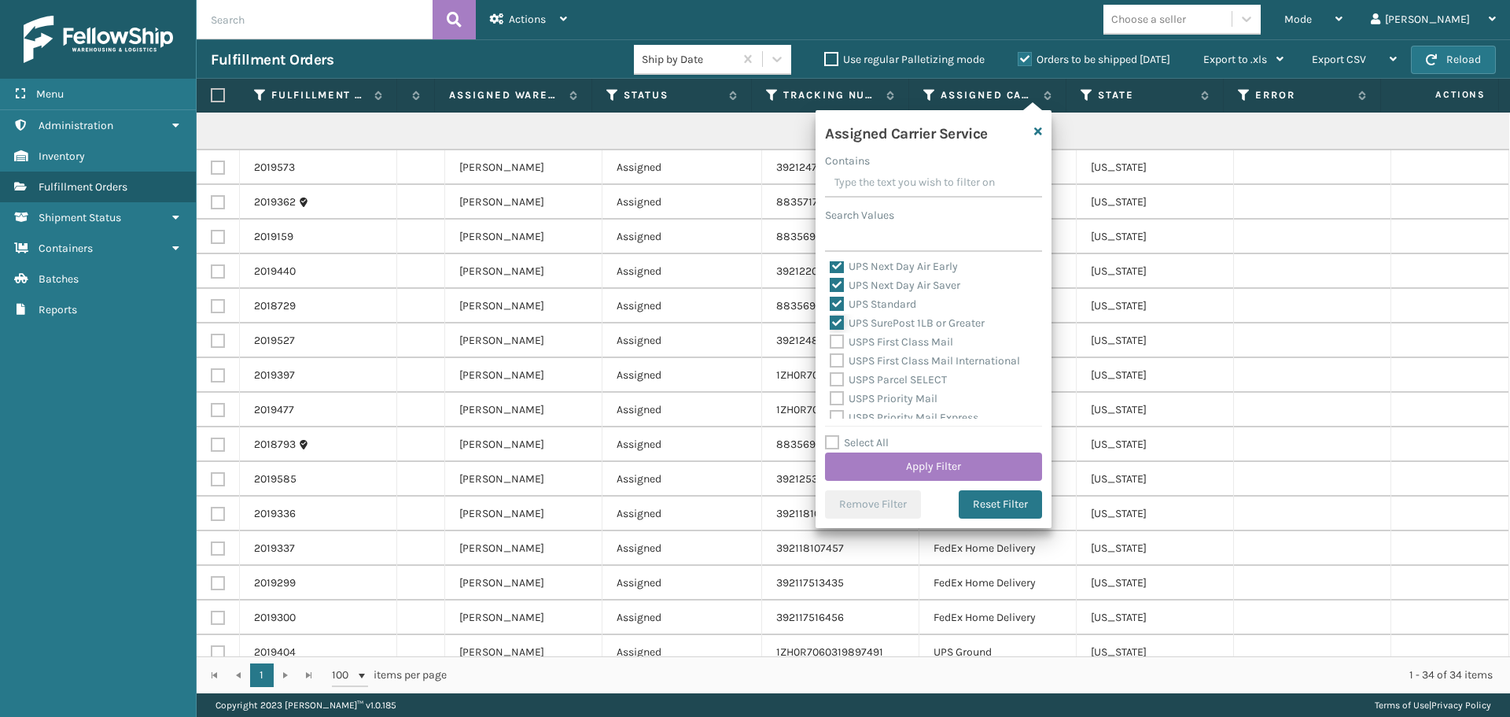
checkbox input "true"
click at [965, 457] on button "Apply Filter" at bounding box center [933, 466] width 217 height 28
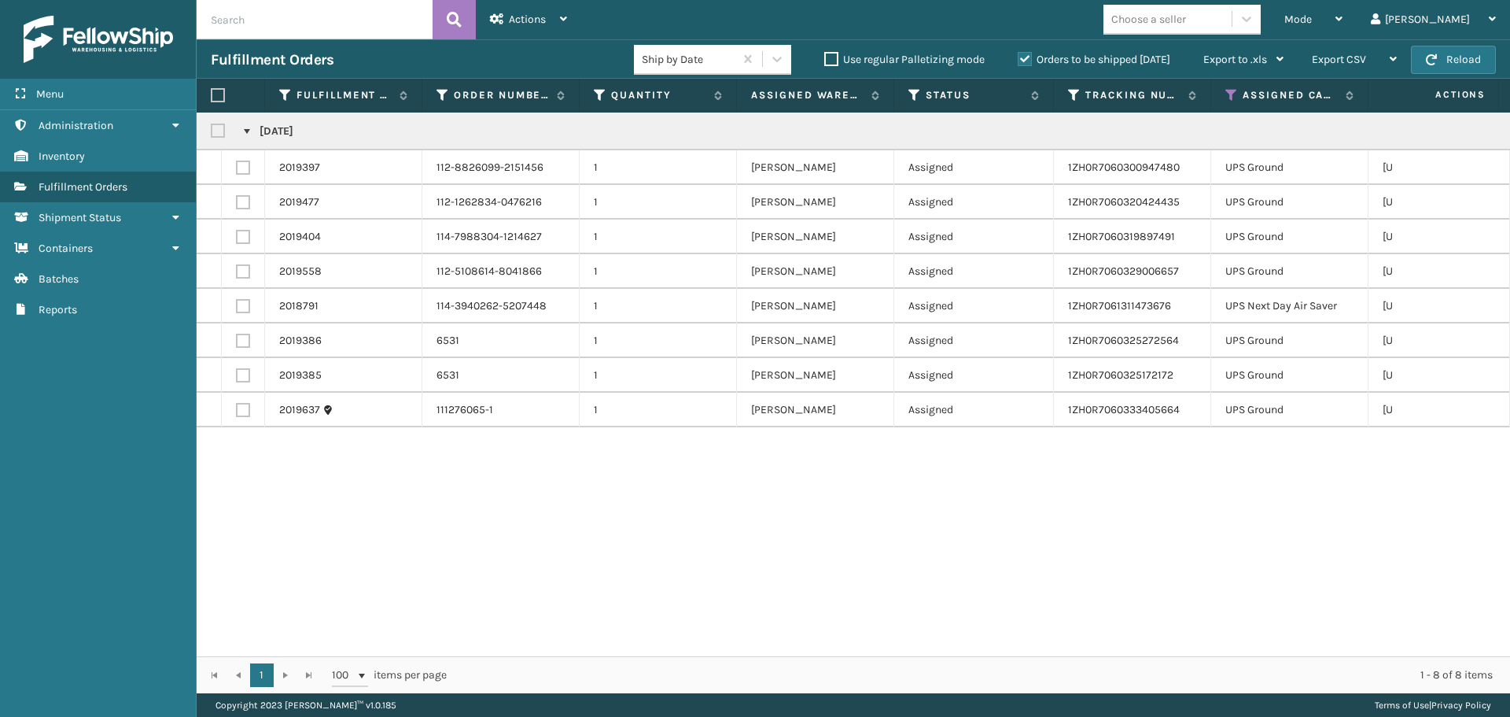
click at [218, 129] on label at bounding box center [220, 130] width 19 height 13
click at [212, 129] on input "checkbox" at bounding box center [211, 127] width 1 height 10
checkbox input "true"
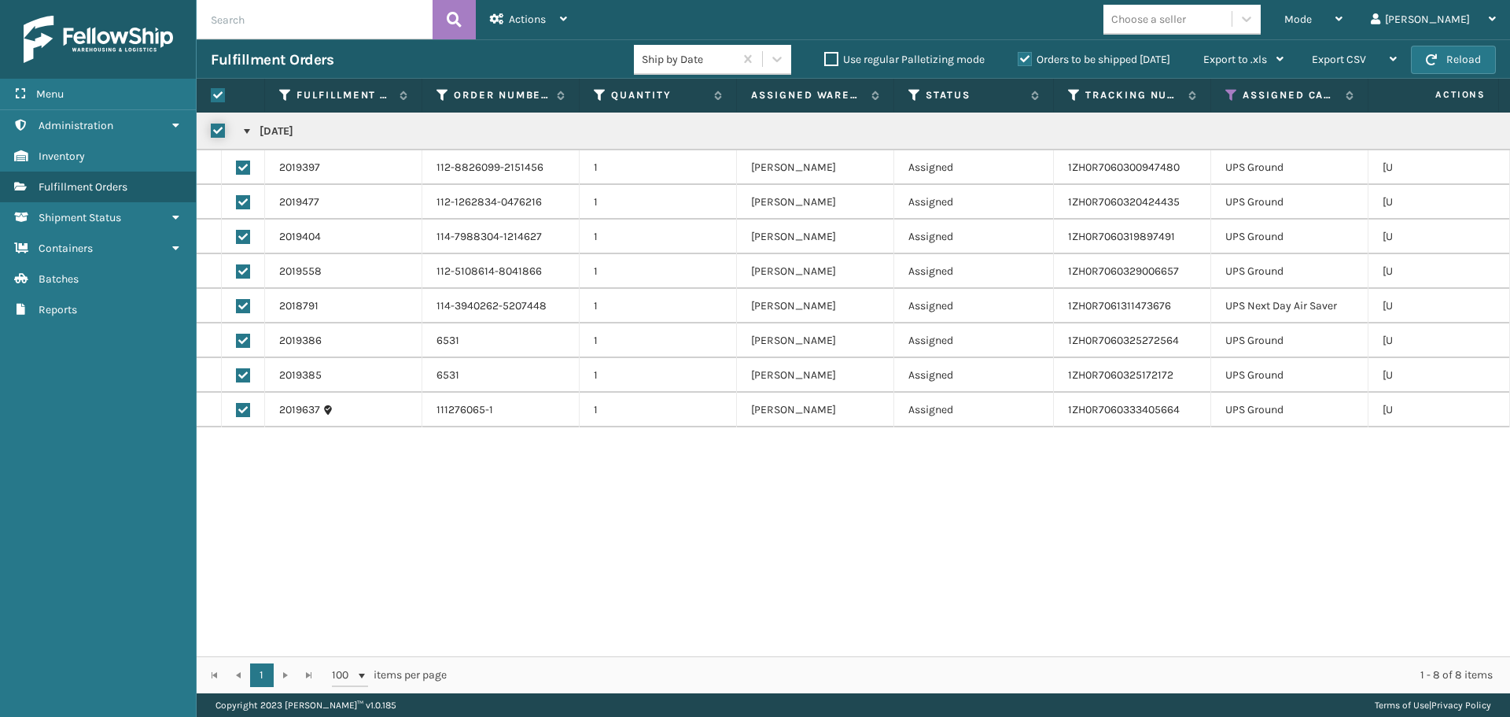
checkbox input "true"
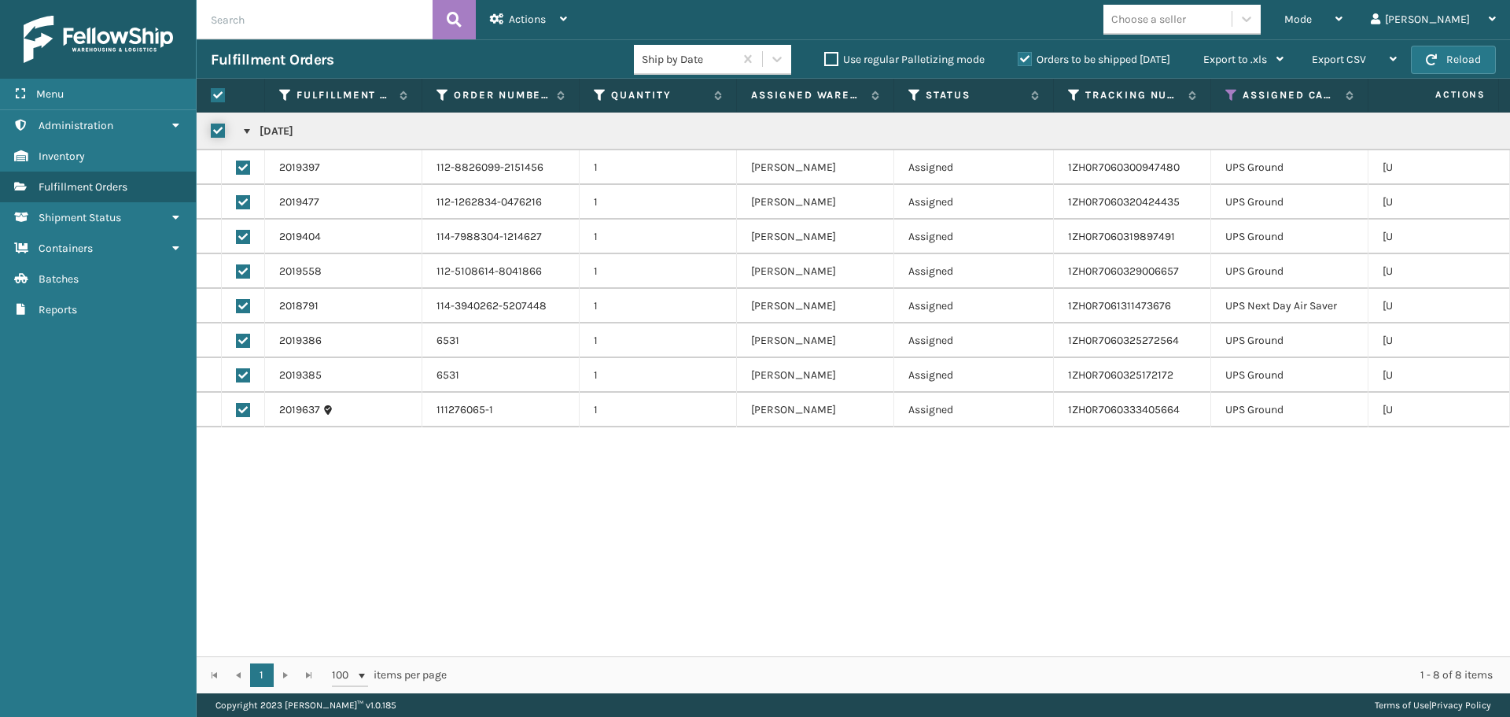
checkbox input "true"
click at [1343, 24] on div "Mode" at bounding box center [1314, 19] width 58 height 39
click at [1148, 489] on div "[DATE] 2019397 112-8826099-2151456 1 [PERSON_NAME] Assigned 1ZH0R7060300947480 …" at bounding box center [854, 384] width 1314 height 544
click at [501, 21] on icon at bounding box center [497, 18] width 14 height 11
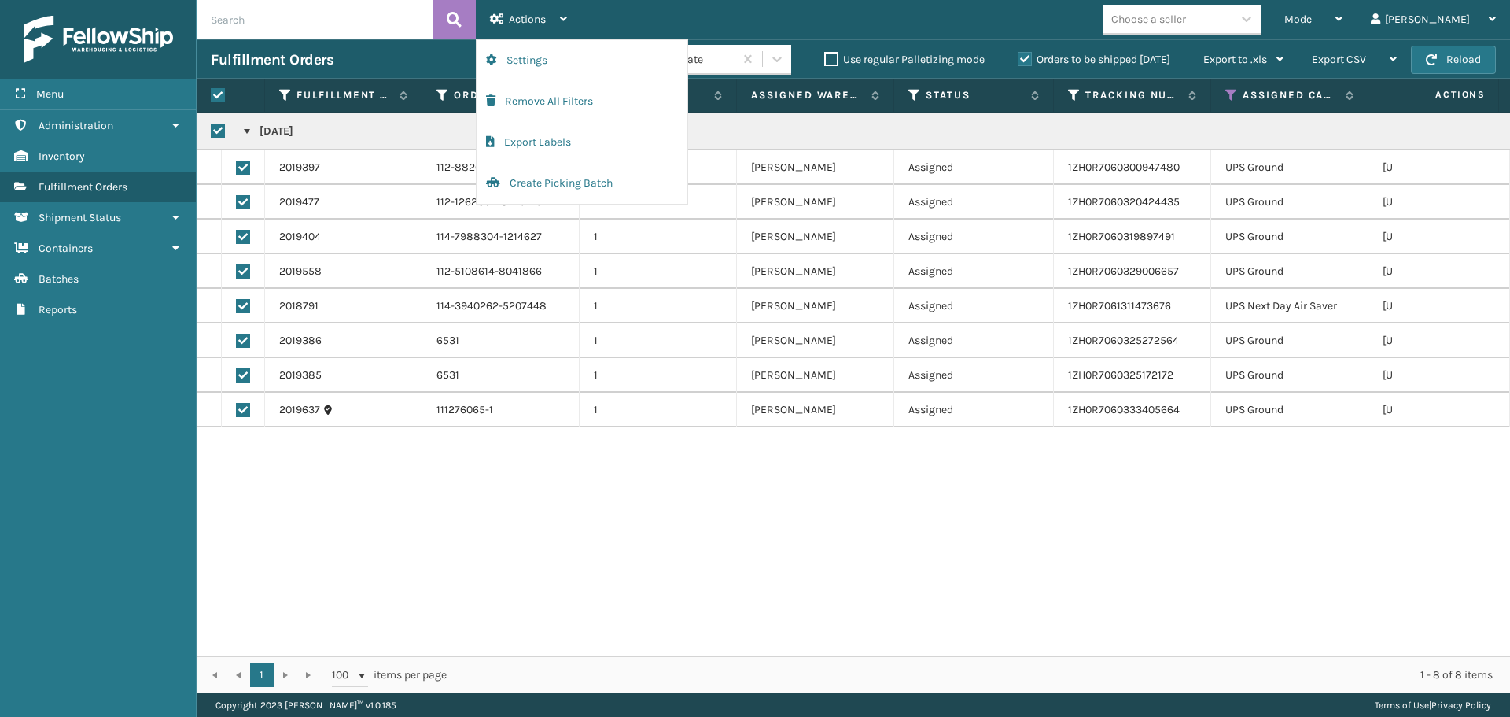
click at [669, 510] on div "[DATE] 2019397 112-8826099-2151456 1 [PERSON_NAME] Assigned 1ZH0R7060300947480 …" at bounding box center [854, 384] width 1314 height 544
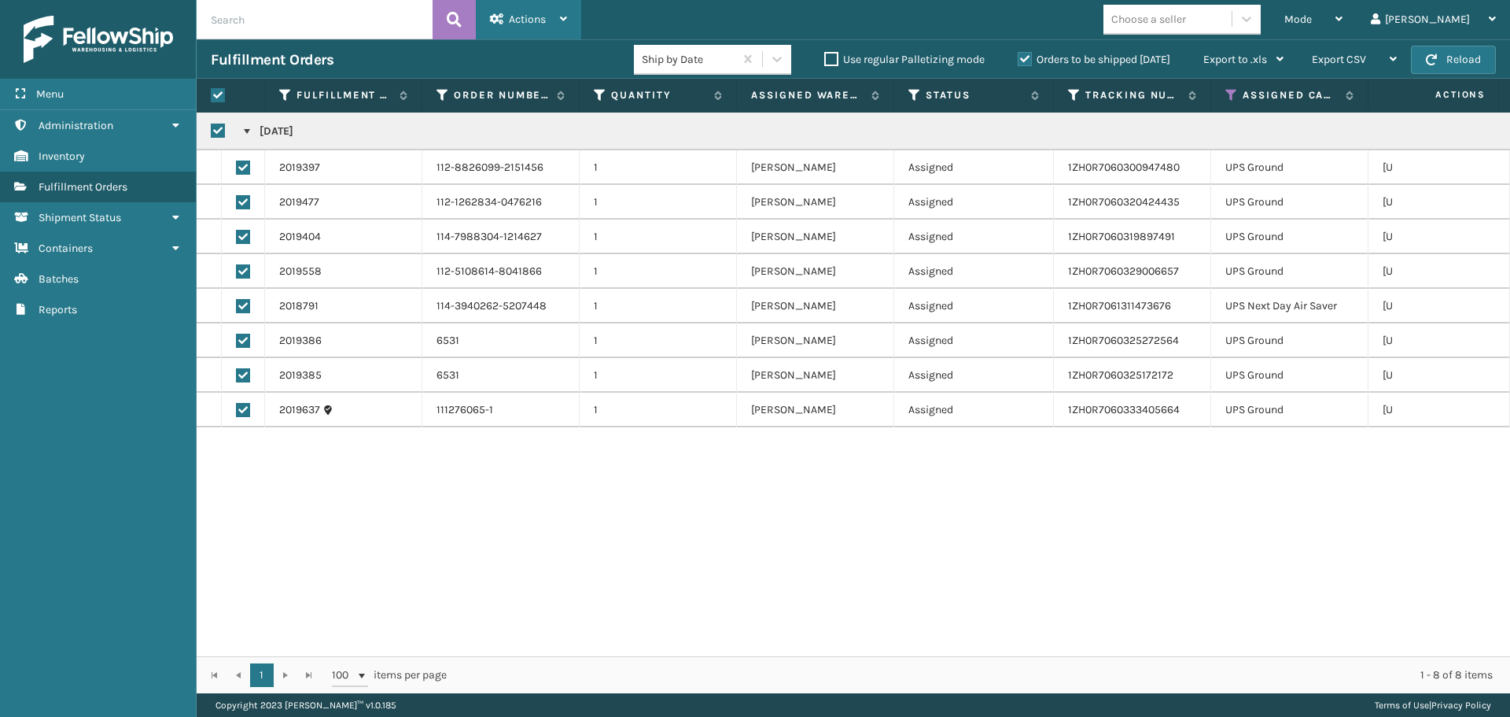
click at [537, 22] on span "Actions" at bounding box center [527, 19] width 37 height 13
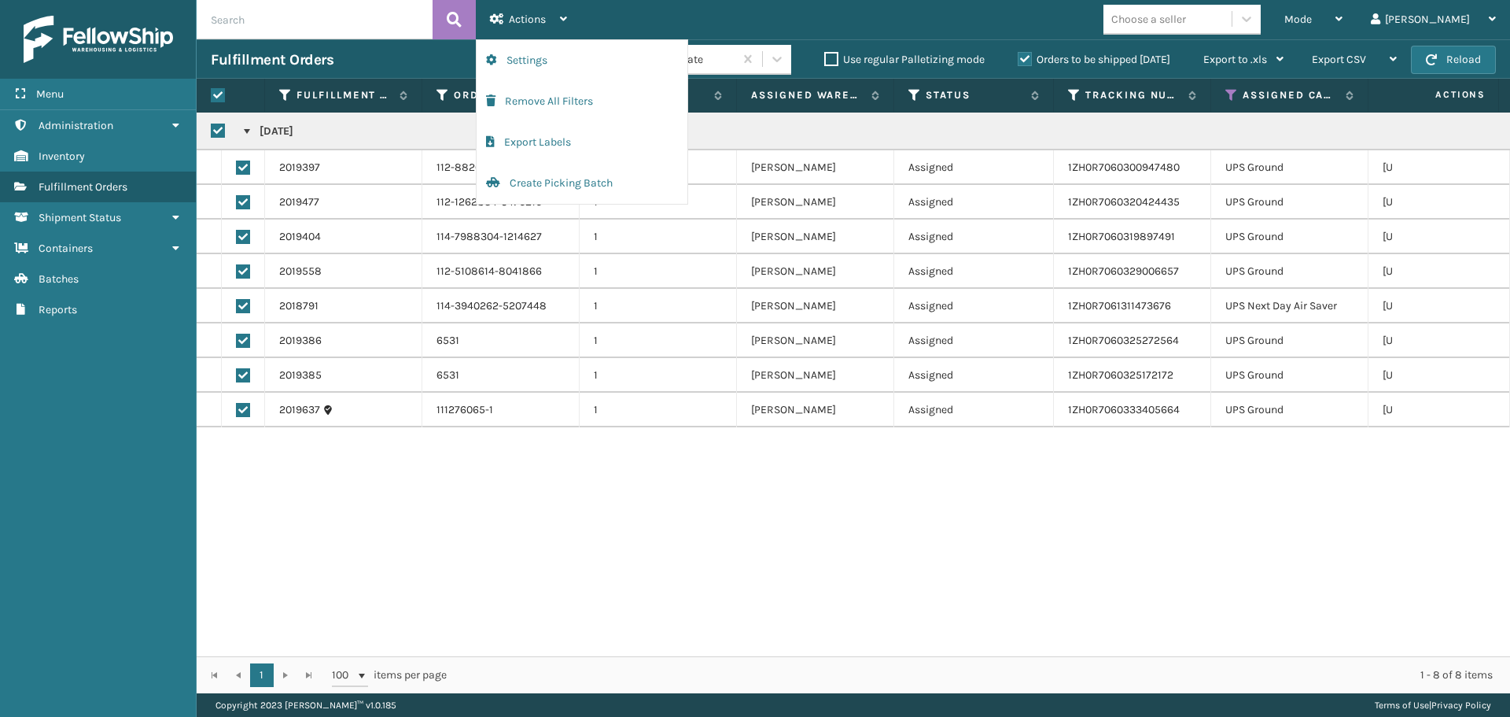
click at [507, 467] on div "[DATE] 2019397 112-8826099-2151456 1 [PERSON_NAME] Assigned 1ZH0R7060300947480 …" at bounding box center [854, 384] width 1314 height 544
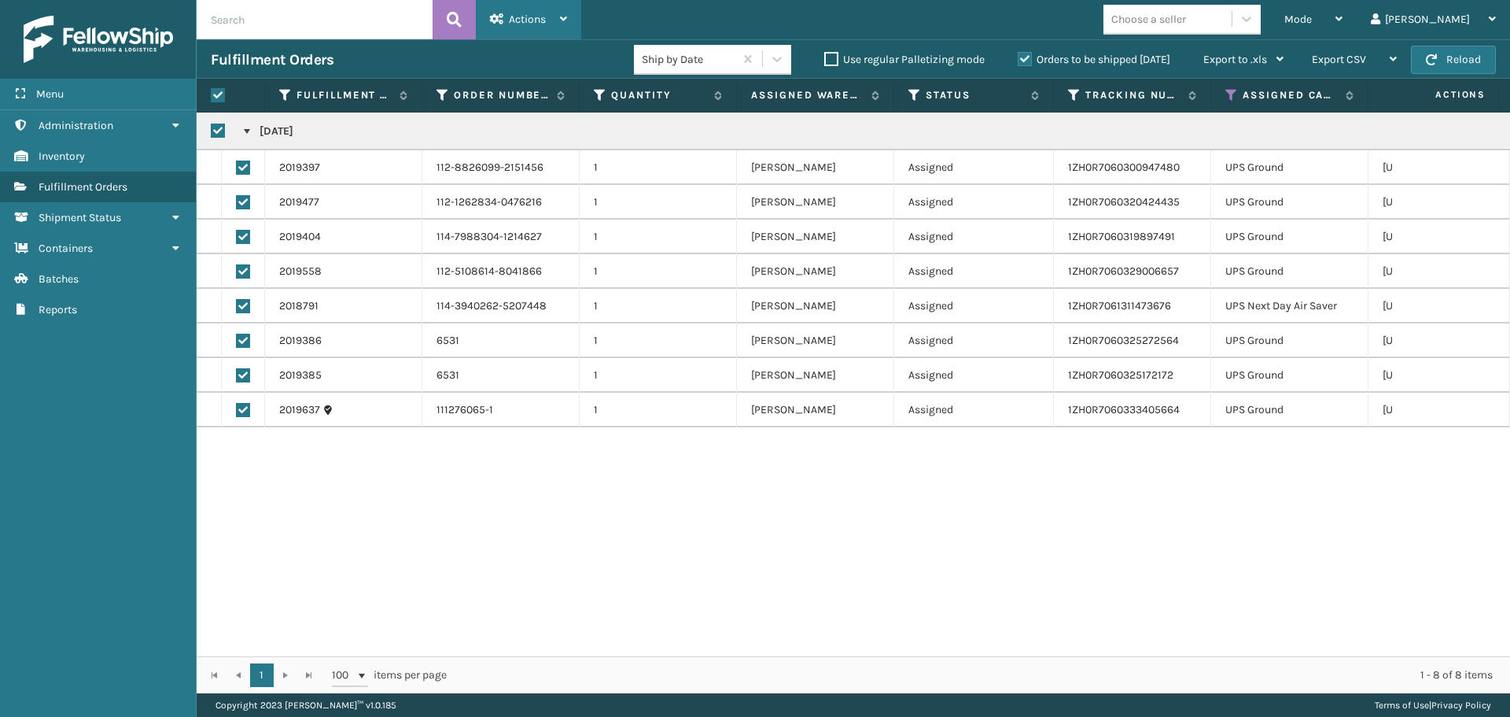
click at [532, 17] on span "Actions" at bounding box center [527, 19] width 37 height 13
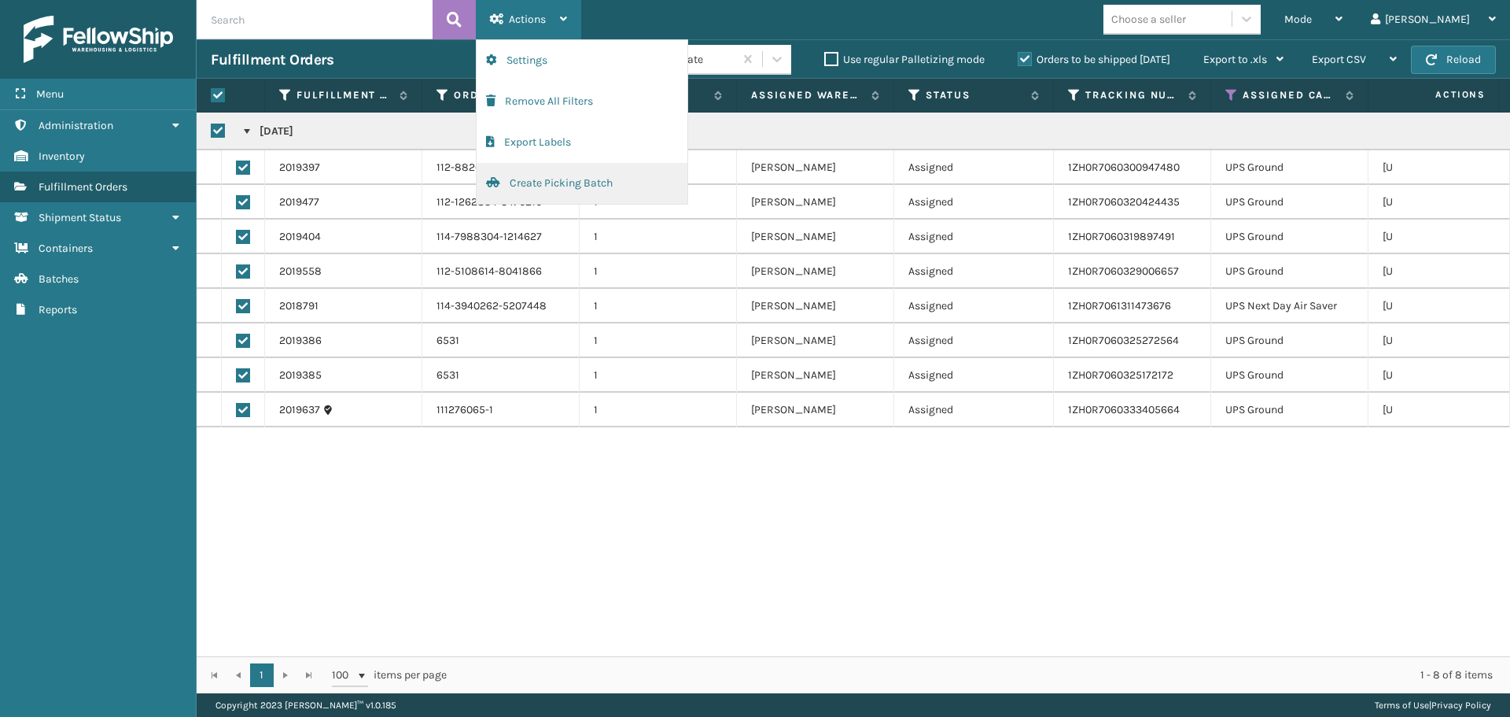
click at [611, 185] on button "Create Picking Batch" at bounding box center [582, 183] width 211 height 41
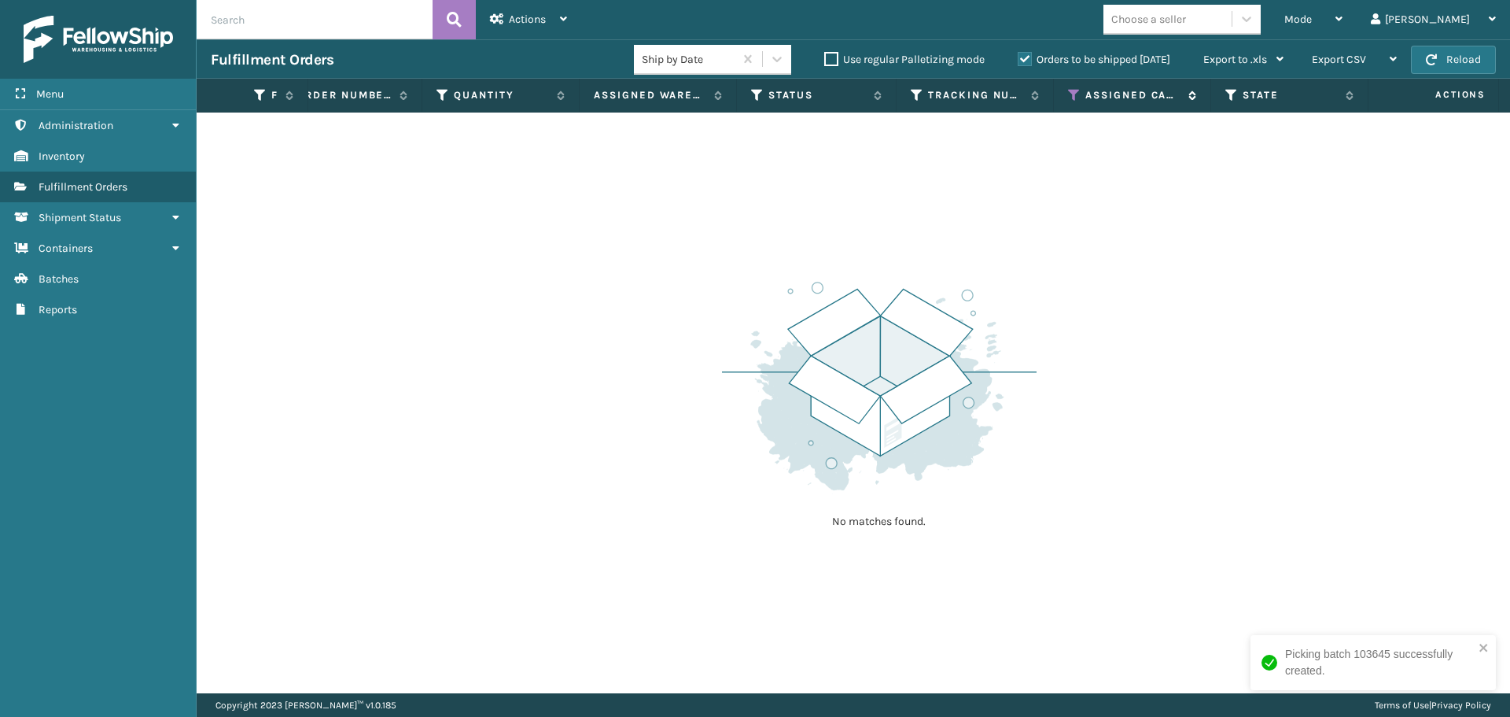
click at [1073, 95] on icon at bounding box center [1074, 95] width 13 height 14
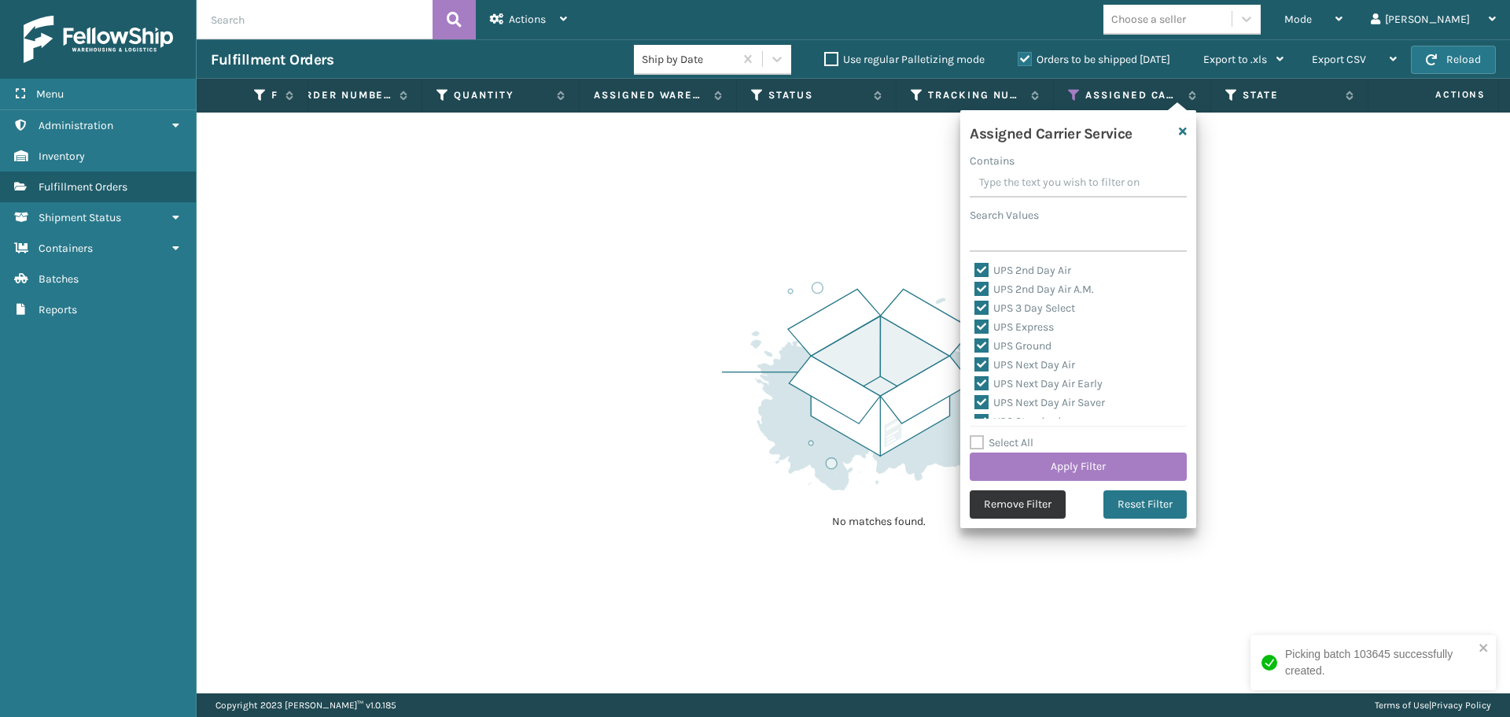
click at [1055, 507] on button "Remove Filter" at bounding box center [1018, 504] width 96 height 28
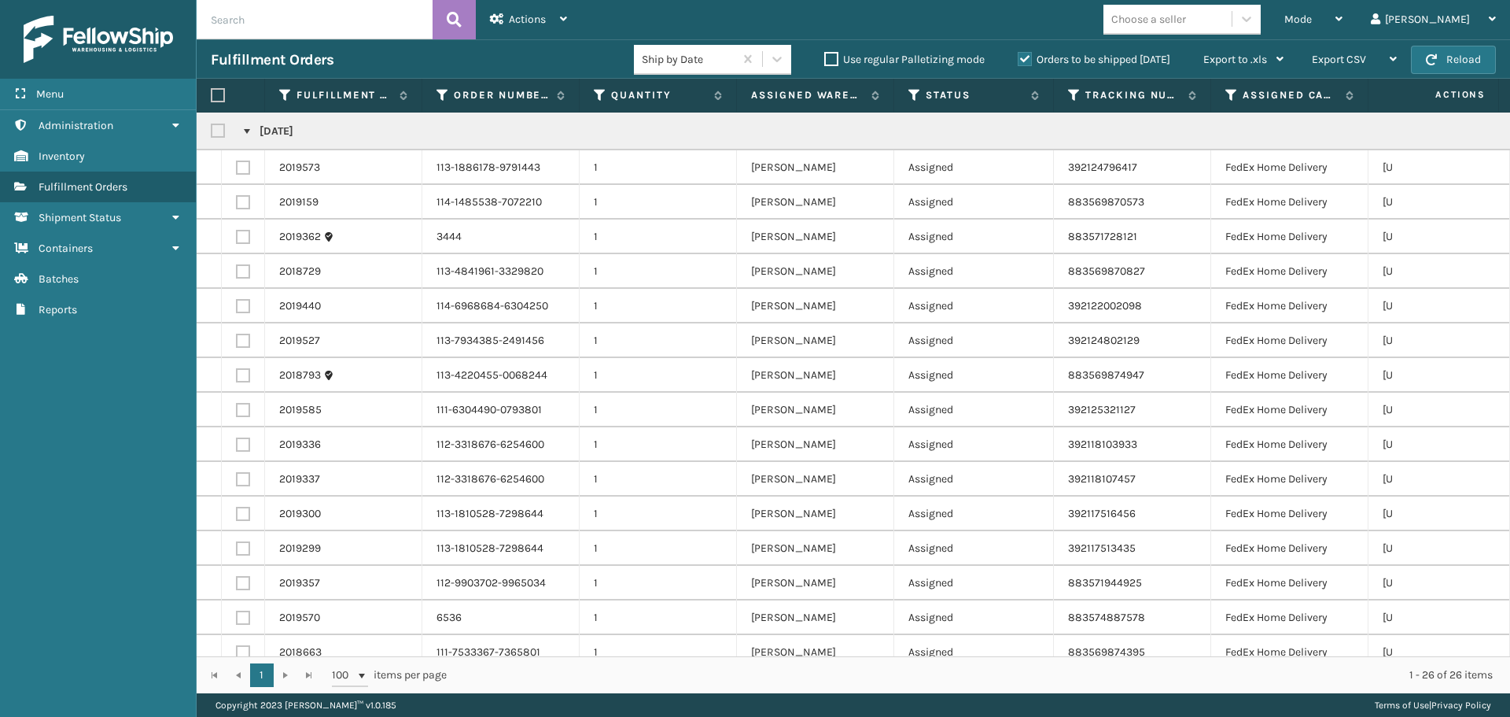
click at [219, 131] on label at bounding box center [220, 130] width 19 height 13
click at [212, 131] on input "checkbox" at bounding box center [211, 127] width 1 height 10
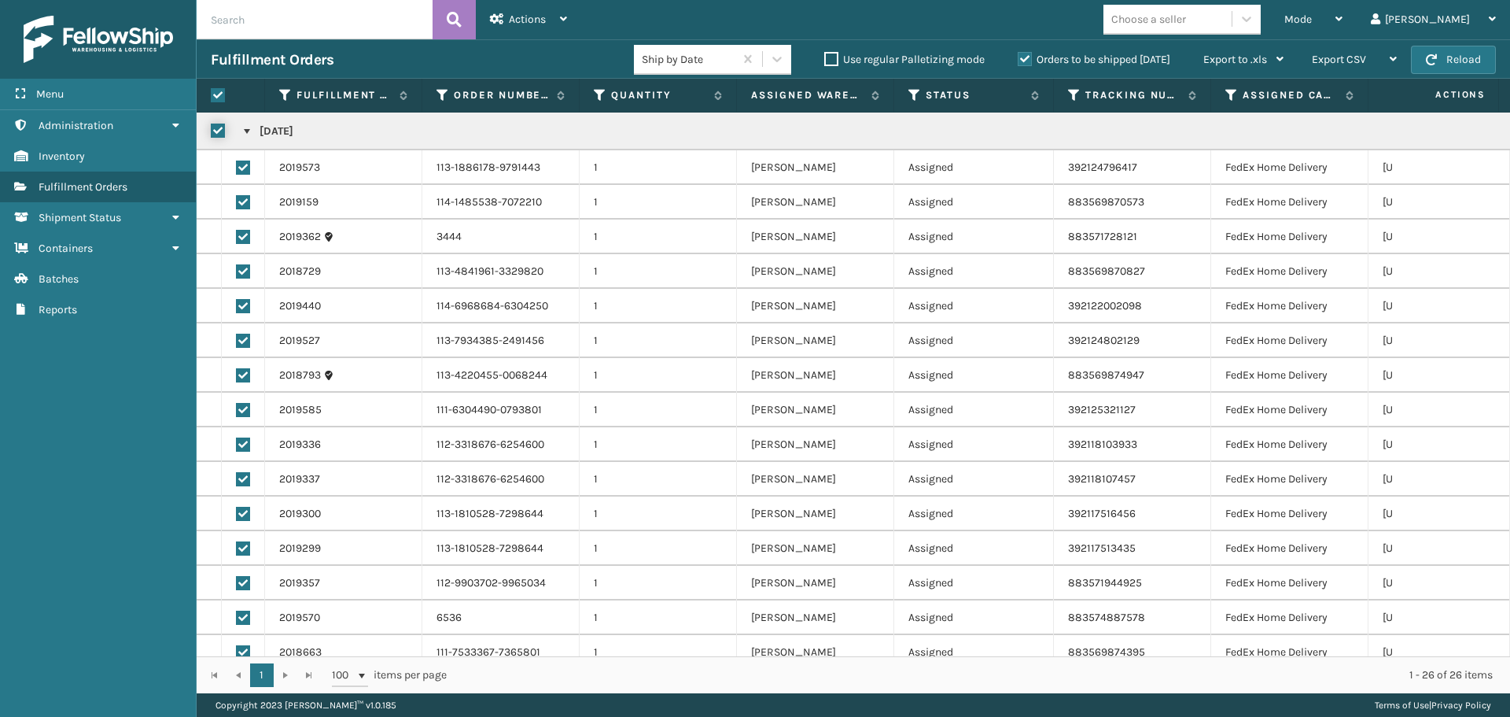
checkbox input "true"
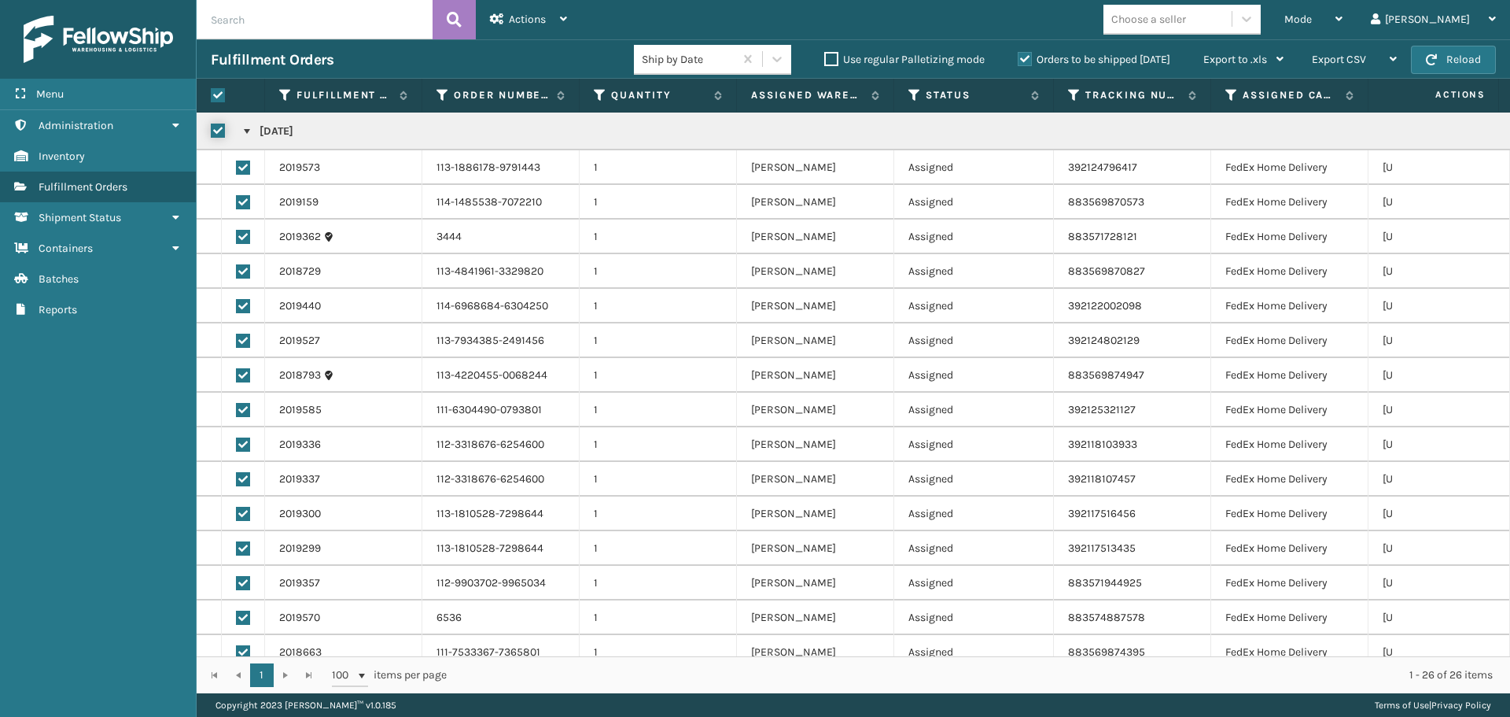
checkbox input "true"
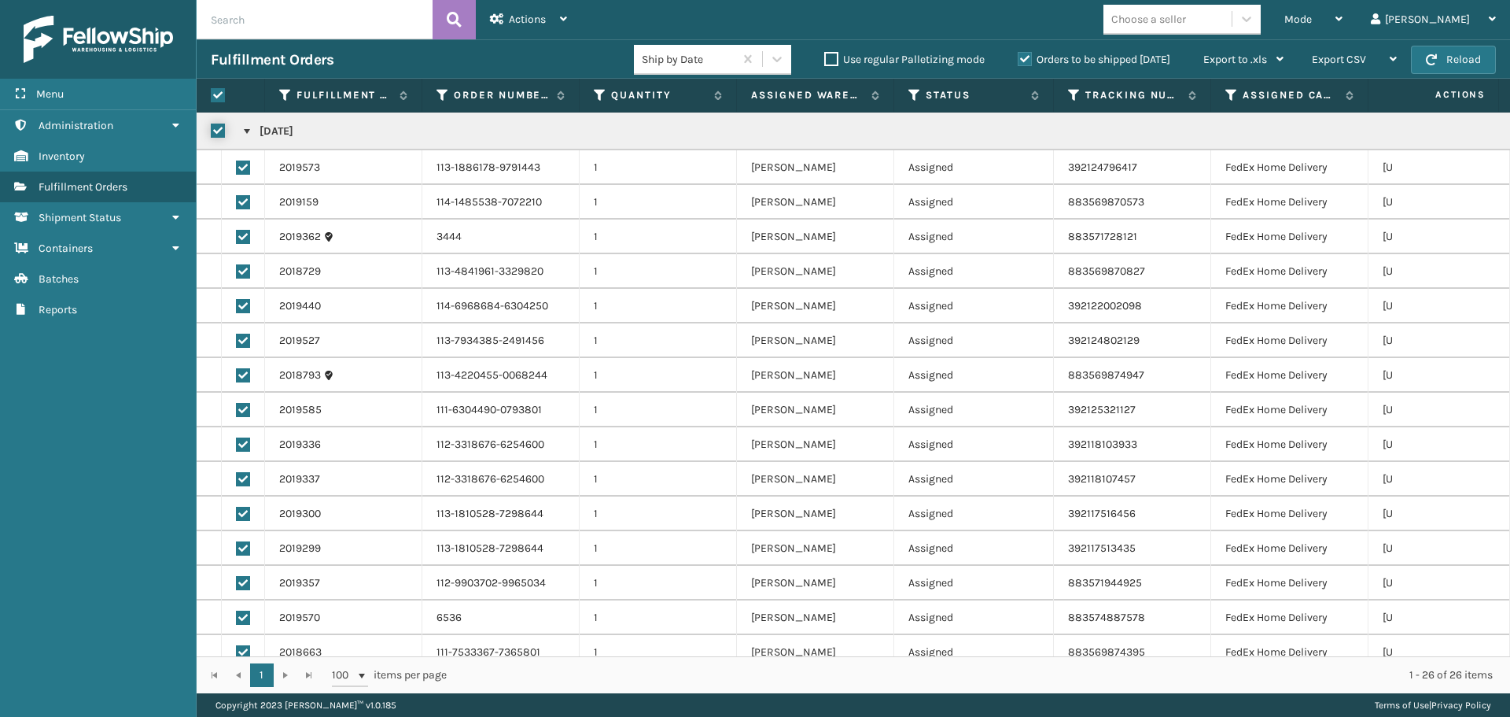
checkbox input "true"
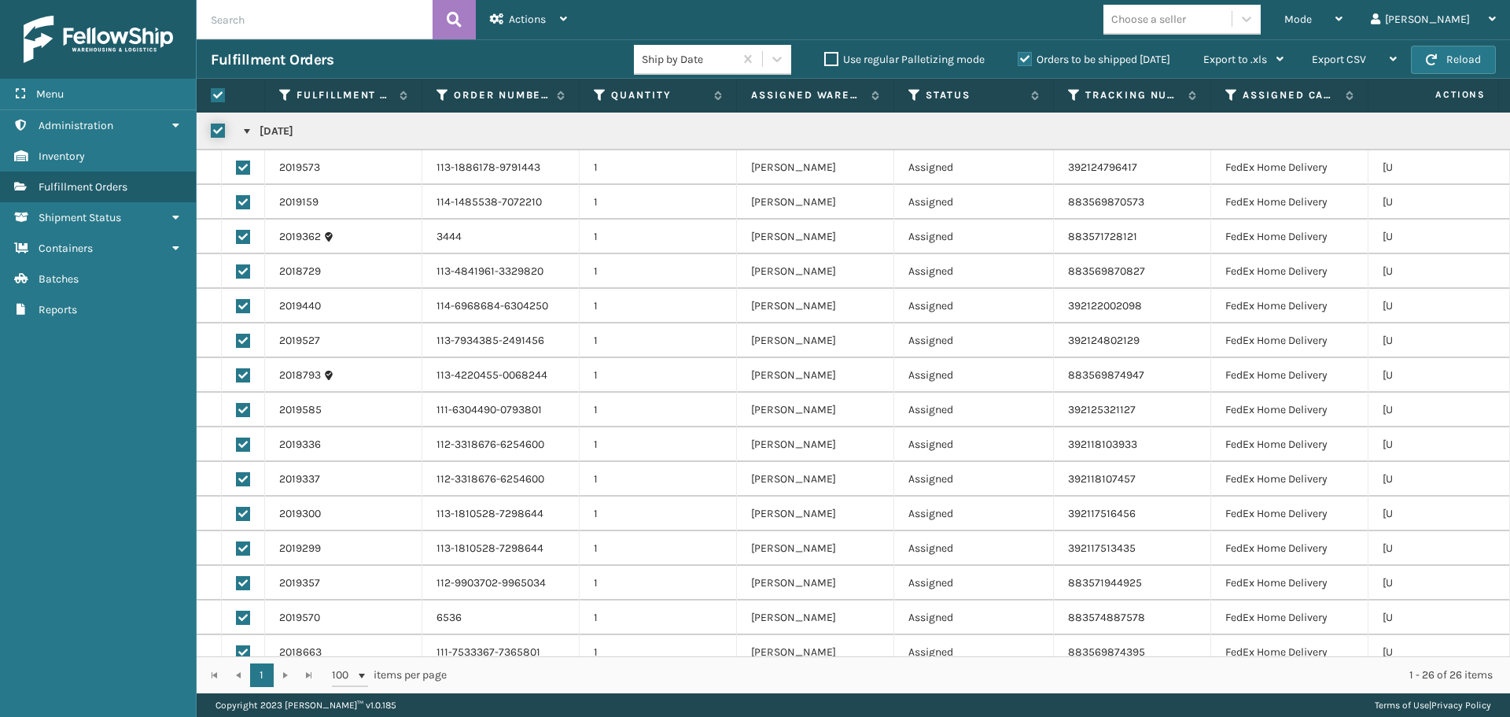
checkbox input "true"
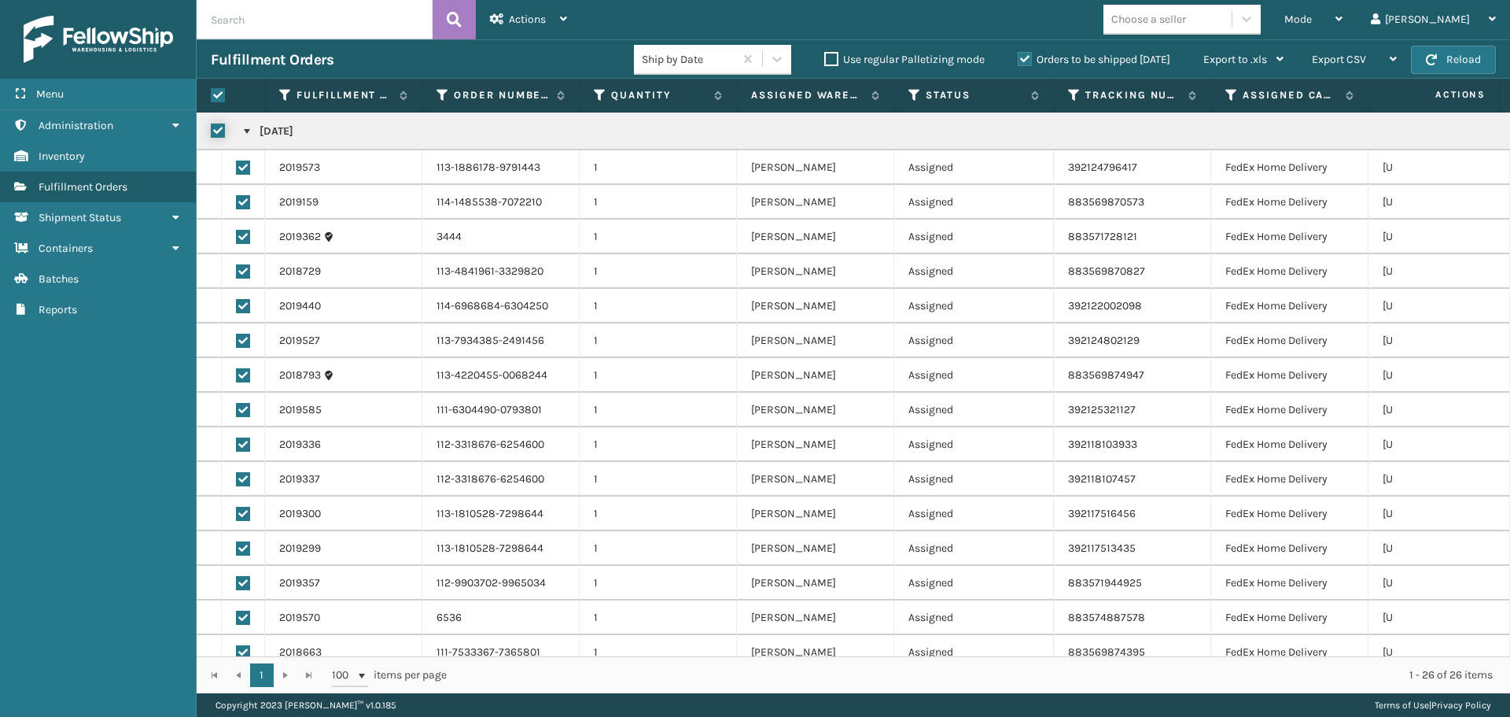
checkbox input "true"
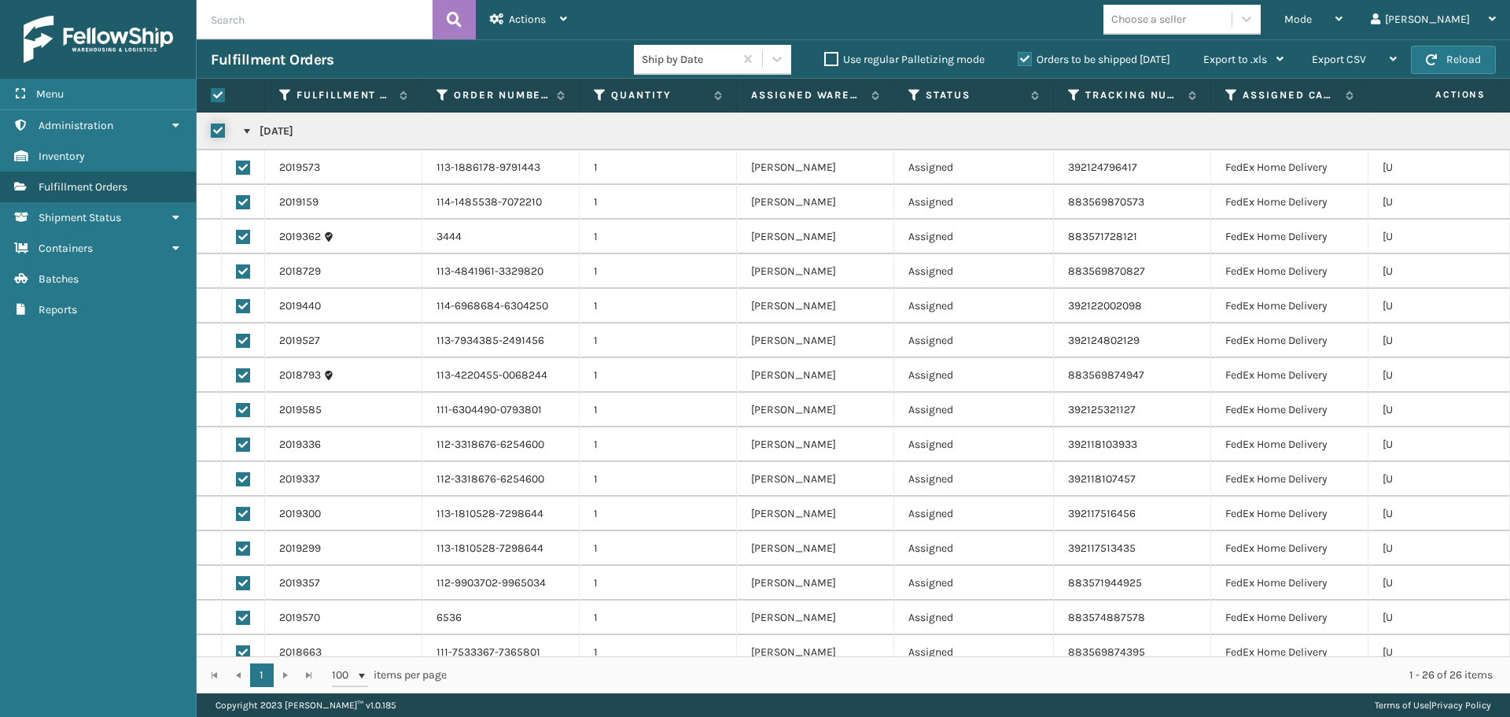
checkbox input "true"
click at [534, 34] on div "Actions" at bounding box center [528, 19] width 77 height 39
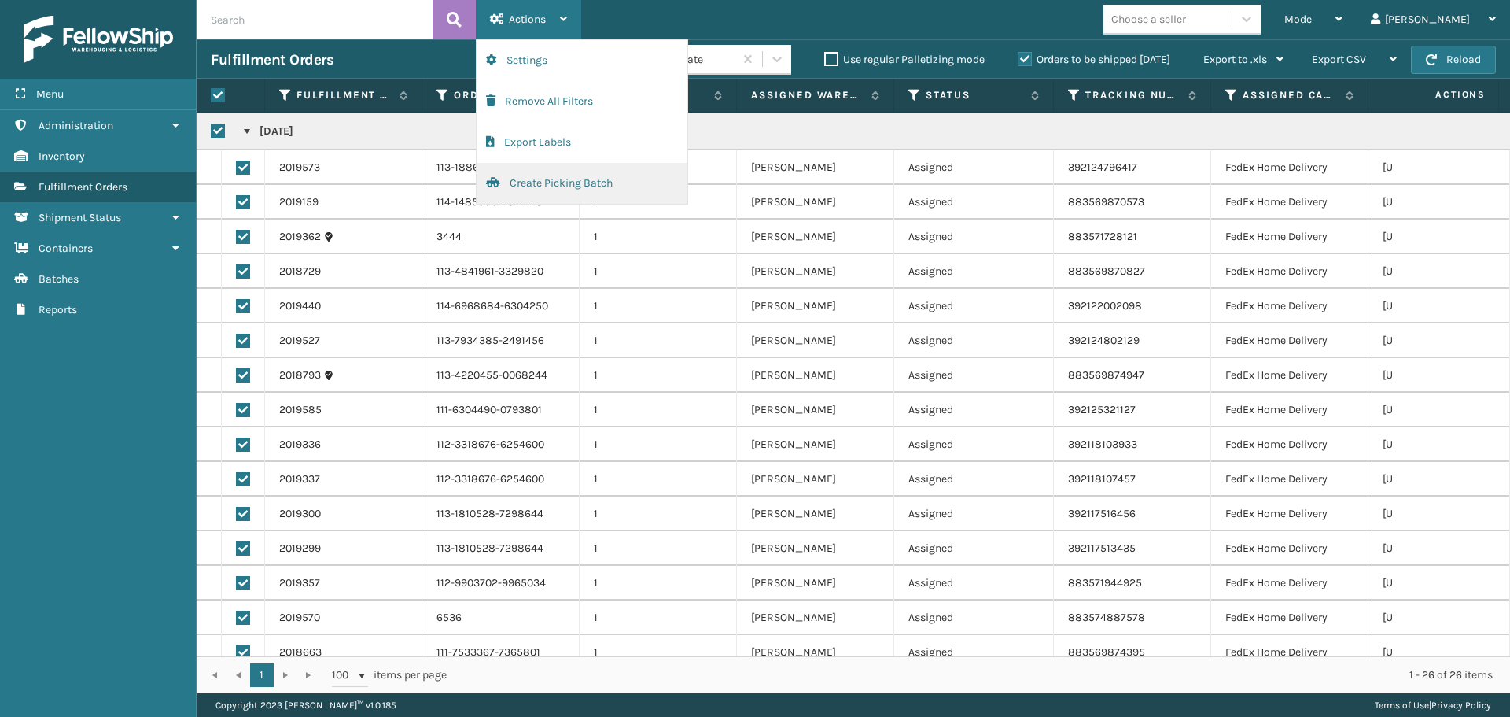
click at [585, 181] on button "Create Picking Batch" at bounding box center [582, 183] width 211 height 41
